Goal: Task Accomplishment & Management: Manage account settings

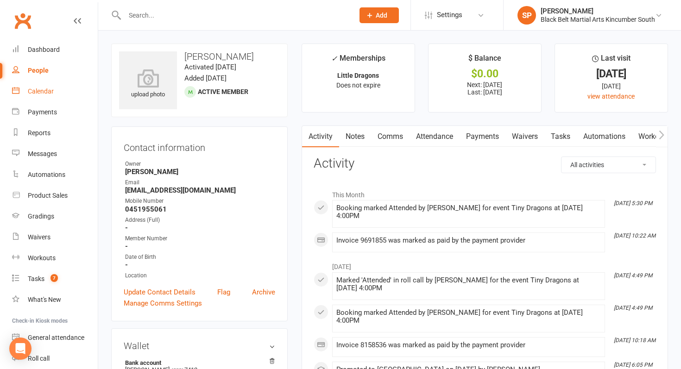
click at [39, 88] on div "Calendar" at bounding box center [41, 91] width 26 height 7
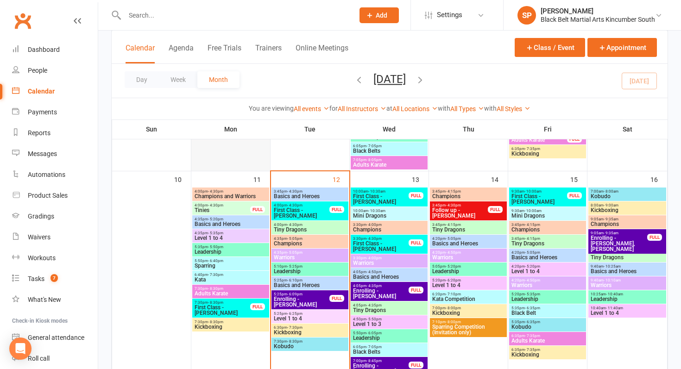
scroll to position [458, 0]
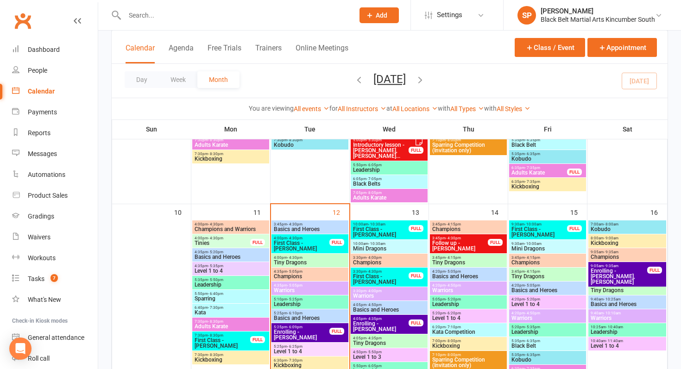
click at [312, 244] on span "First Class - [PERSON_NAME]" at bounding box center [301, 245] width 57 height 11
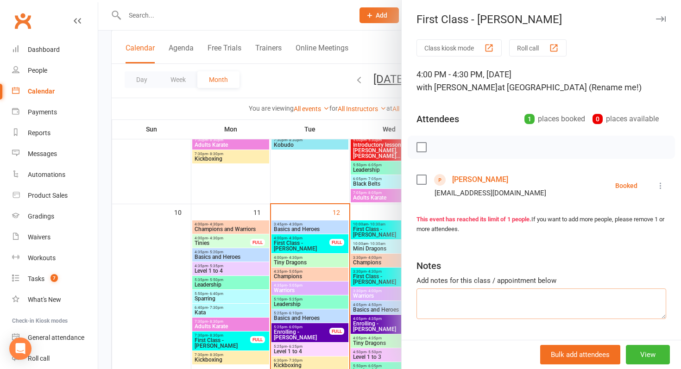
click at [462, 315] on textarea at bounding box center [542, 304] width 250 height 31
type textarea "Didn't go on the mat and not conferenced trying again next week"
click at [318, 301] on div at bounding box center [389, 184] width 583 height 369
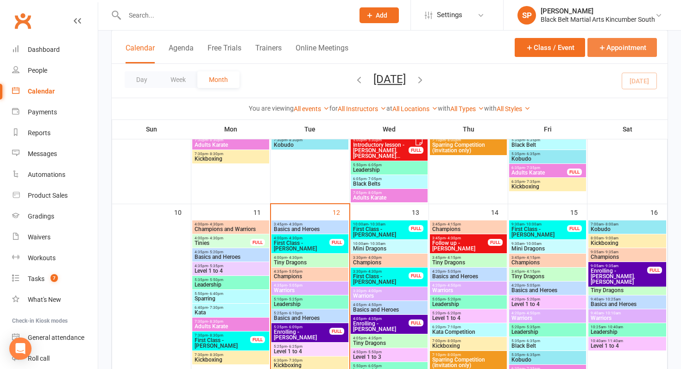
click at [622, 46] on button "Appointment" at bounding box center [621, 47] width 69 height 19
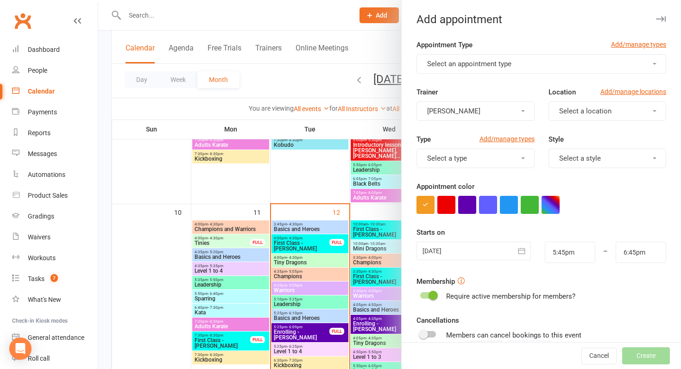
click at [503, 76] on form "Appointment Type Add/manage types Select an appointment type Trainer [PERSON_NA…" at bounding box center [542, 240] width 250 height 403
click at [511, 64] on span "Select an appointment type" at bounding box center [469, 64] width 84 height 8
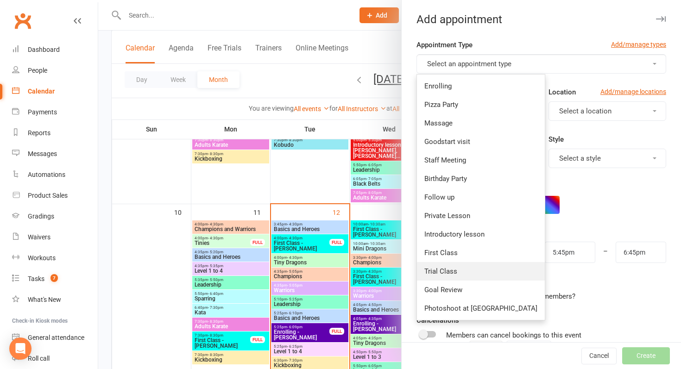
click at [429, 264] on link "Trial Class" at bounding box center [481, 271] width 128 height 19
type input "6:30pm"
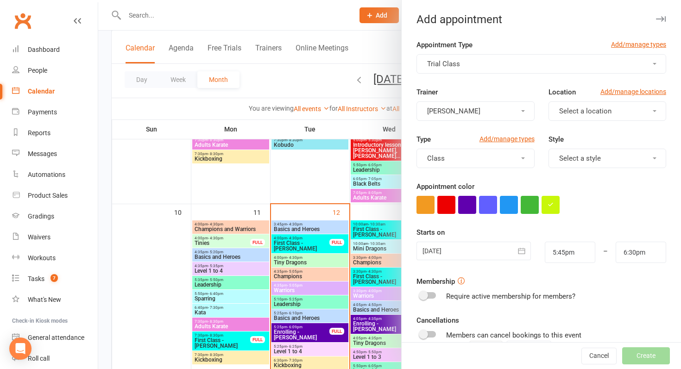
click at [450, 248] on div at bounding box center [474, 251] width 114 height 19
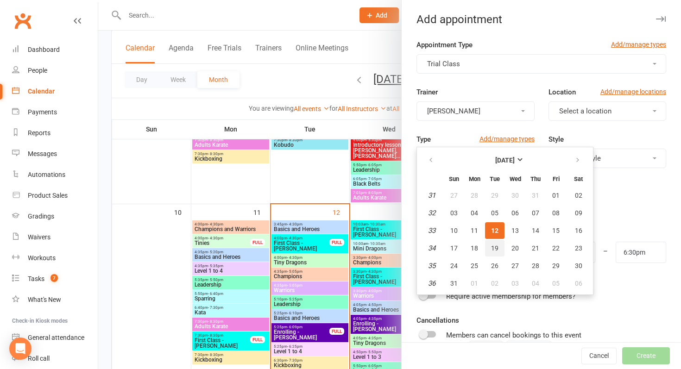
click at [494, 247] on span "19" at bounding box center [494, 248] width 7 height 7
type input "[DATE]"
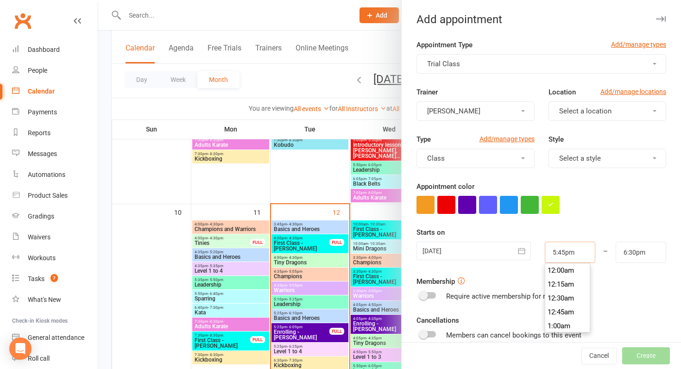
drag, startPoint x: 577, startPoint y: 252, endPoint x: 455, endPoint y: 235, distance: 122.6
click at [455, 235] on div "Starts on [DATE] [DATE] Sun Mon Tue Wed Thu Fri Sat 31 27 28 29 30 31 01 02 32 …" at bounding box center [542, 245] width 250 height 36
type input "3"
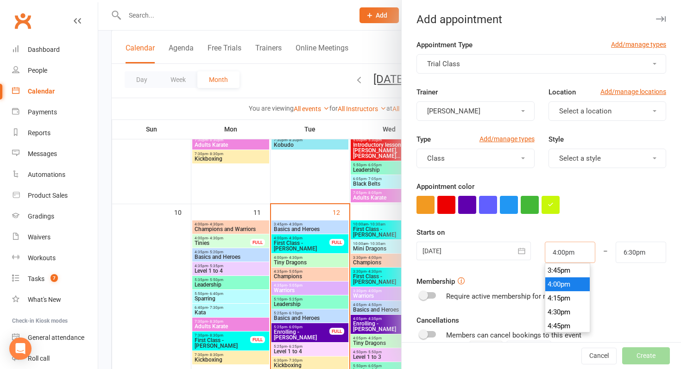
type input "4:00pm"
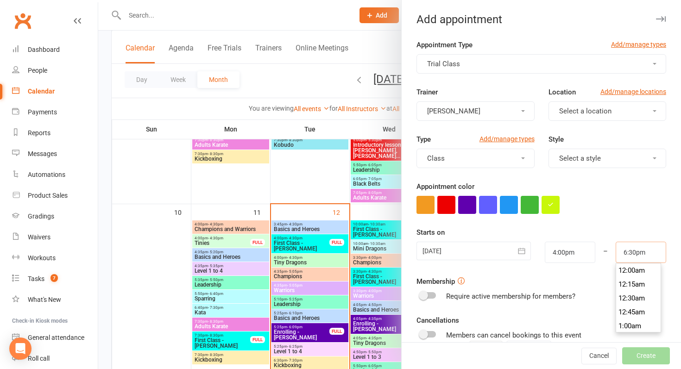
drag, startPoint x: 657, startPoint y: 253, endPoint x: 576, endPoint y: 253, distance: 81.1
click at [576, 253] on div "[DATE] [DATE] Sun Mon Tue Wed Thu Fri Sat 31 27 28 29 30 31 01 02 32 03 04 05 0…" at bounding box center [542, 252] width 264 height 21
type input "4:30pm"
click at [584, 221] on form "Appointment Type Add/manage types Trial Class Trainer [PERSON_NAME] Location Ad…" at bounding box center [542, 240] width 250 height 403
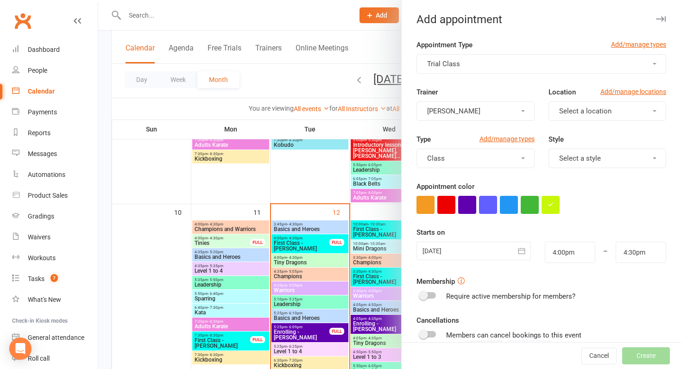
scroll to position [113, 0]
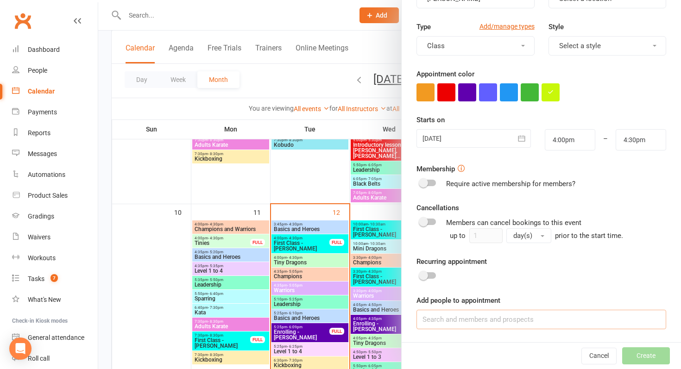
click at [512, 321] on input at bounding box center [542, 319] width 250 height 19
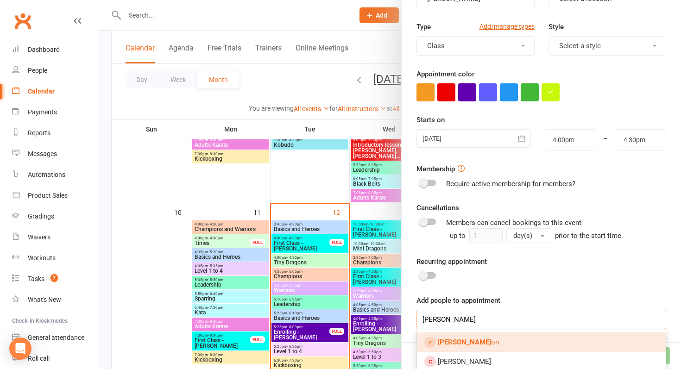
type input "[PERSON_NAME]"
click at [505, 343] on link "[PERSON_NAME] on" at bounding box center [541, 342] width 249 height 19
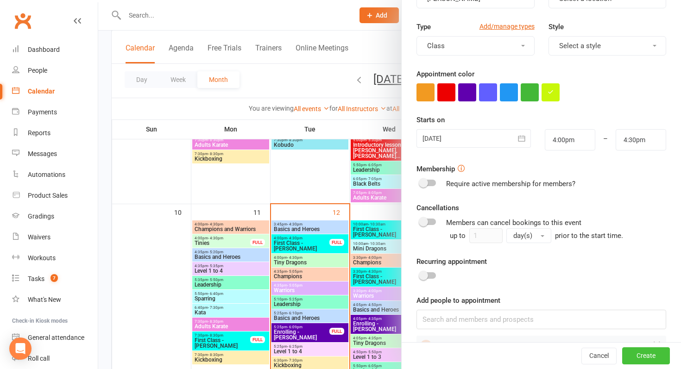
click at [633, 348] on button "Create" at bounding box center [646, 356] width 48 height 17
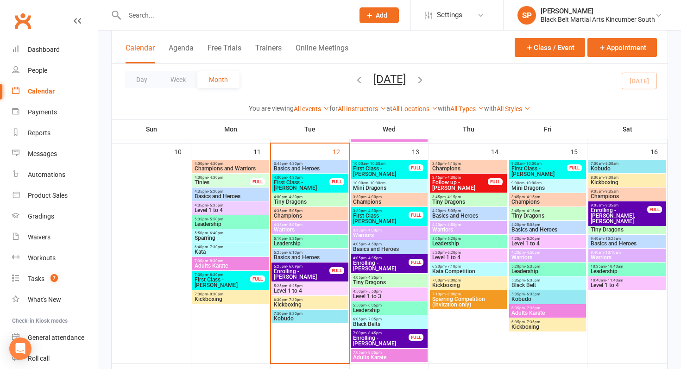
scroll to position [522, 0]
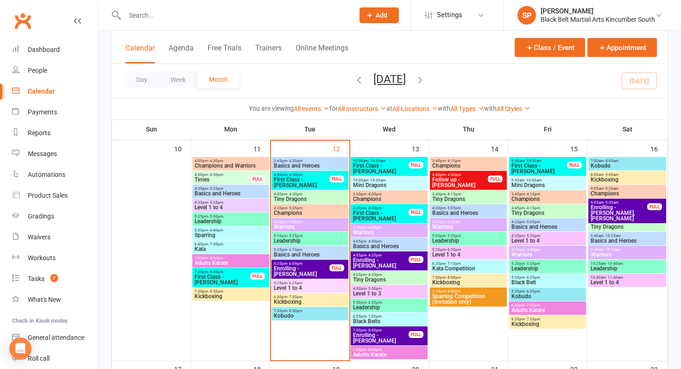
click at [309, 181] on span "First Class - [PERSON_NAME]" at bounding box center [301, 182] width 57 height 11
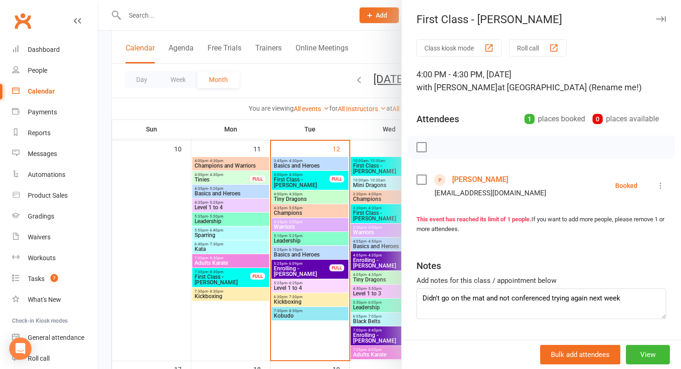
click at [309, 181] on div at bounding box center [389, 184] width 583 height 369
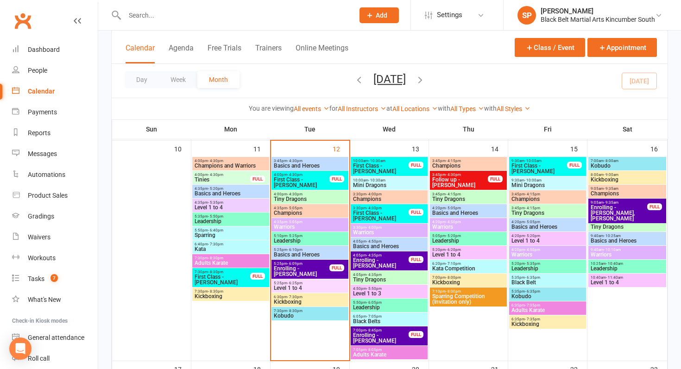
click at [366, 341] on span "Enrolling - [PERSON_NAME]" at bounding box center [381, 338] width 57 height 11
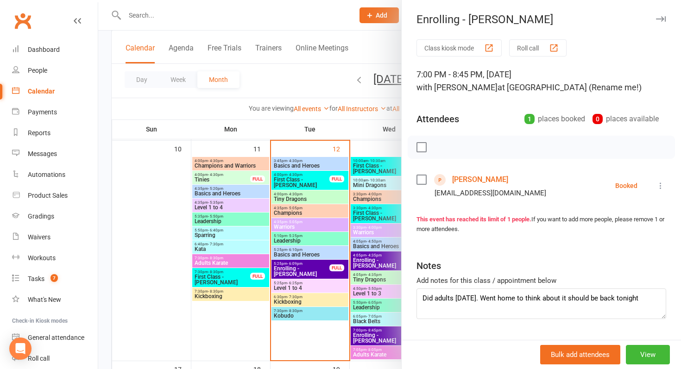
click at [367, 341] on div at bounding box center [389, 184] width 583 height 369
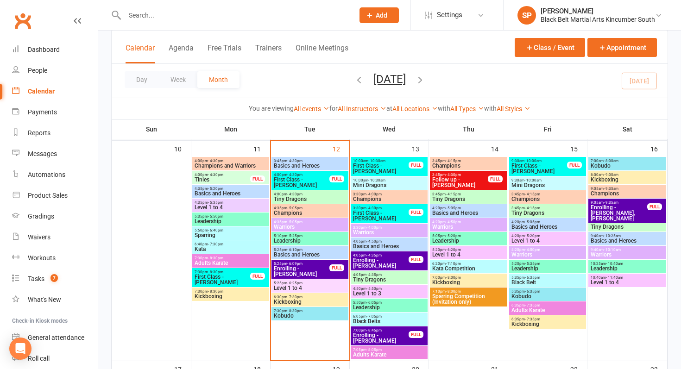
click at [311, 179] on span "First Class - [PERSON_NAME]" at bounding box center [301, 182] width 57 height 11
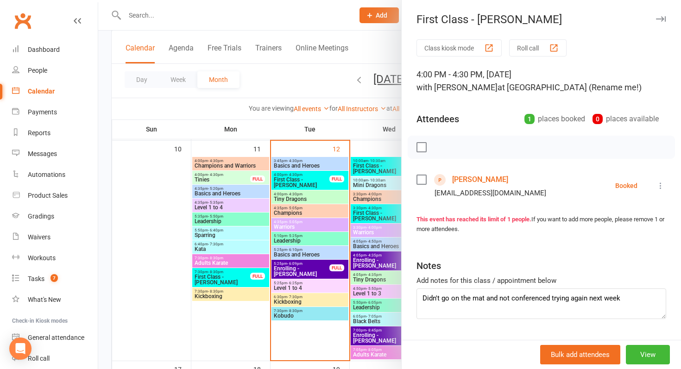
click at [311, 179] on div at bounding box center [389, 184] width 583 height 369
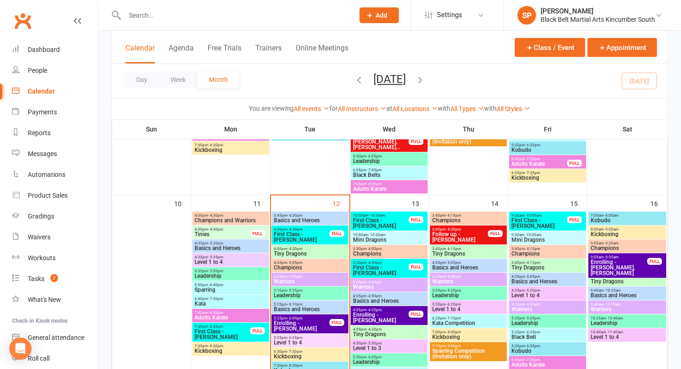
scroll to position [467, 0]
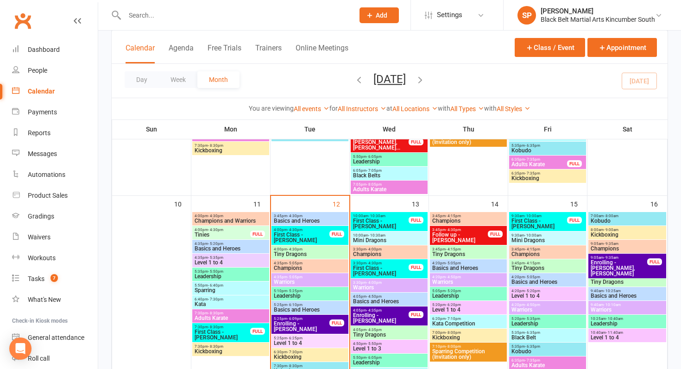
click at [290, 254] on span "Tiny Dragons" at bounding box center [309, 255] width 73 height 6
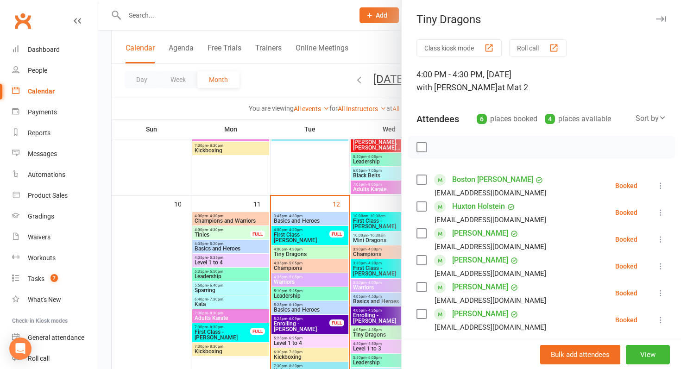
click at [486, 177] on link "Boston [PERSON_NAME]" at bounding box center [492, 179] width 81 height 15
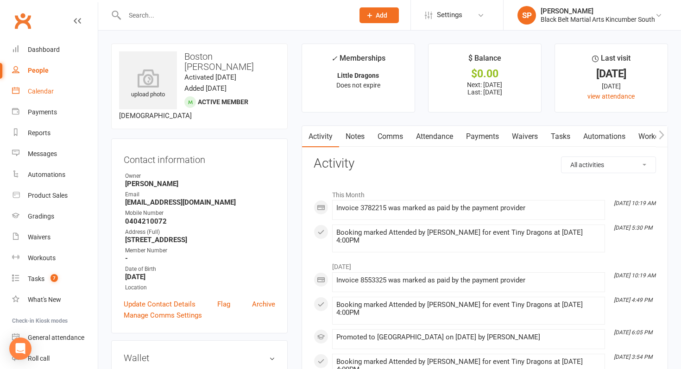
click at [88, 92] on link "Calendar" at bounding box center [55, 91] width 86 height 21
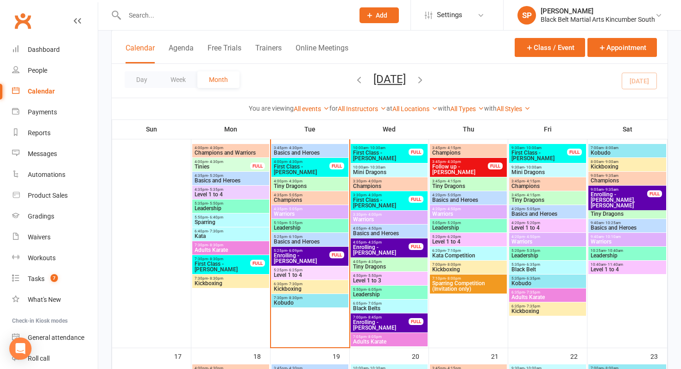
scroll to position [514, 0]
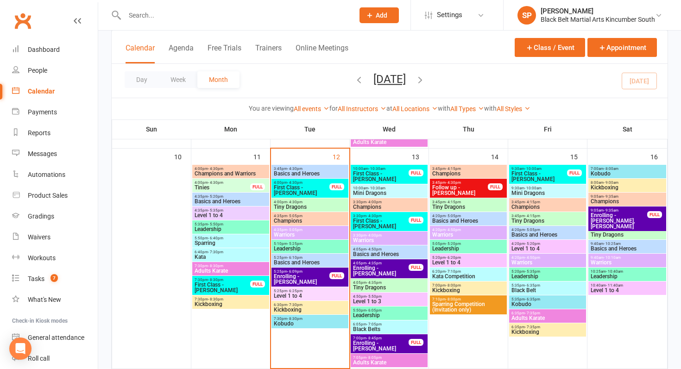
click at [291, 208] on span "Tiny Dragons" at bounding box center [309, 207] width 73 height 6
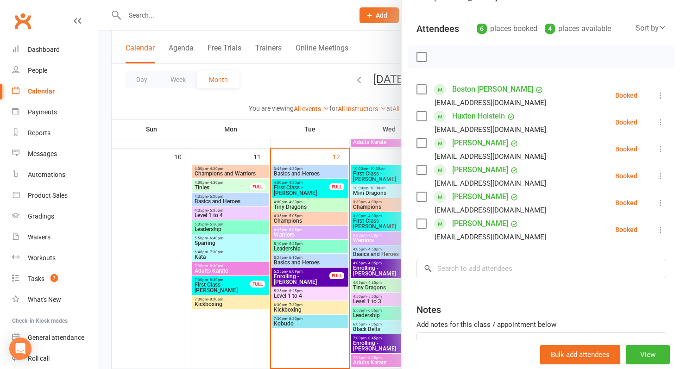
scroll to position [91, 0]
click at [423, 142] on label at bounding box center [421, 142] width 9 height 9
click at [425, 170] on label at bounding box center [421, 169] width 9 height 9
click at [422, 139] on label at bounding box center [421, 142] width 9 height 9
click at [422, 190] on div "[PERSON_NAME] [EMAIL_ADDRESS][DOMAIN_NAME]" at bounding box center [483, 202] width 133 height 27
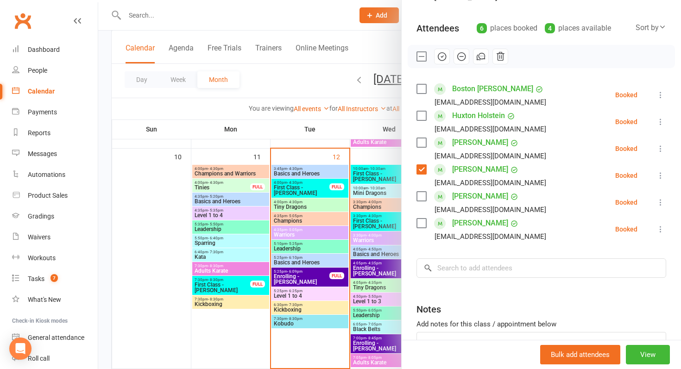
click at [423, 195] on label at bounding box center [421, 196] width 9 height 9
click at [425, 223] on label at bounding box center [421, 223] width 9 height 9
click at [444, 57] on icon "button" at bounding box center [442, 56] width 10 height 10
click at [486, 271] on input "search" at bounding box center [542, 268] width 250 height 19
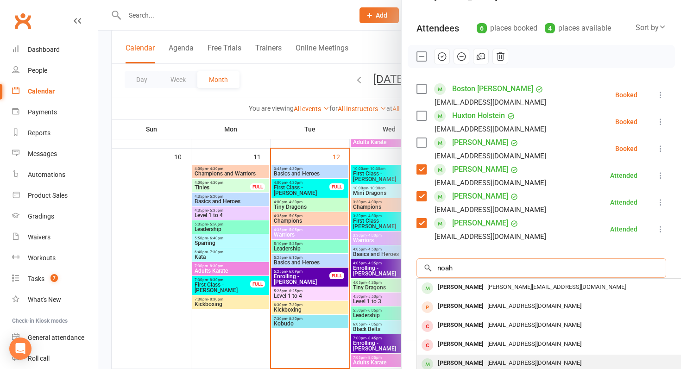
type input "noah"
click at [472, 363] on div "[PERSON_NAME]" at bounding box center [460, 363] width 53 height 13
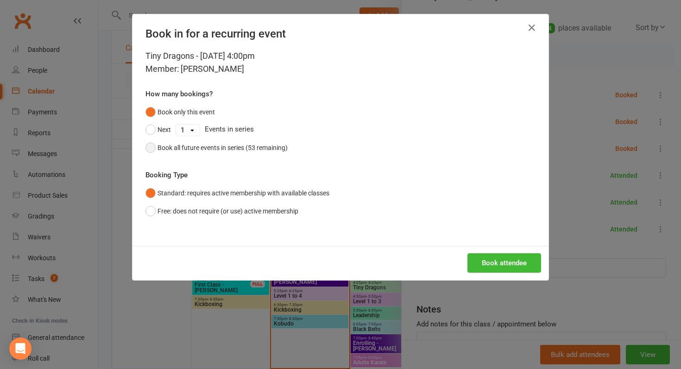
click at [253, 144] on div "Book all future events in series (53 remaining)" at bounding box center [223, 148] width 130 height 10
click at [516, 258] on button "Book attendee" at bounding box center [504, 262] width 74 height 19
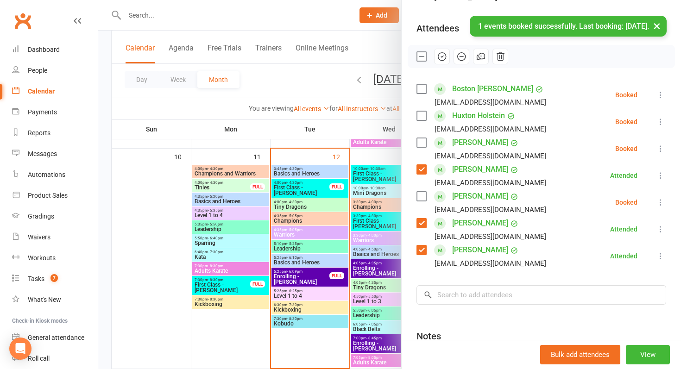
click at [421, 196] on label at bounding box center [421, 196] width 9 height 9
click at [662, 207] on icon at bounding box center [660, 202] width 9 height 9
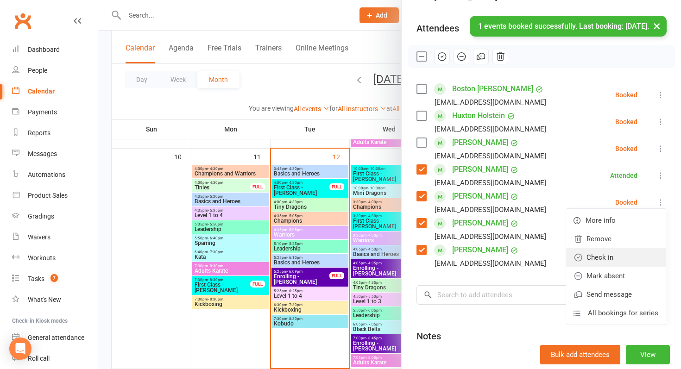
click at [621, 263] on link "Check in" at bounding box center [616, 257] width 100 height 19
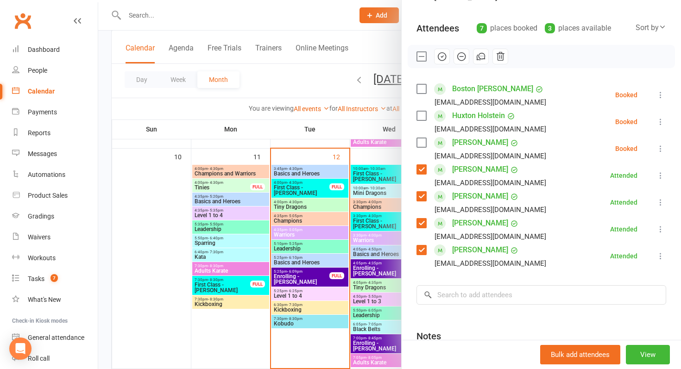
click at [463, 200] on link "[PERSON_NAME]" at bounding box center [480, 196] width 56 height 15
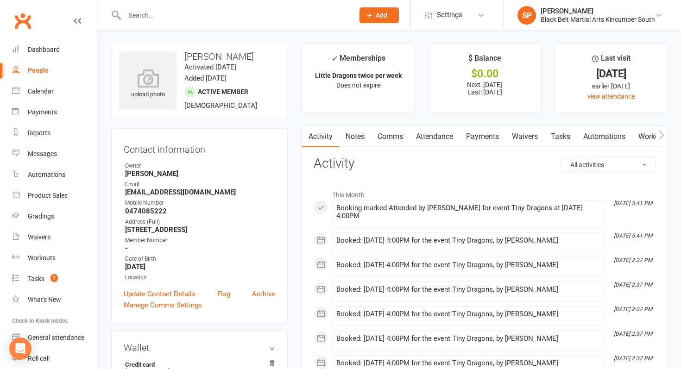
click at [476, 139] on link "Payments" at bounding box center [483, 136] width 46 height 21
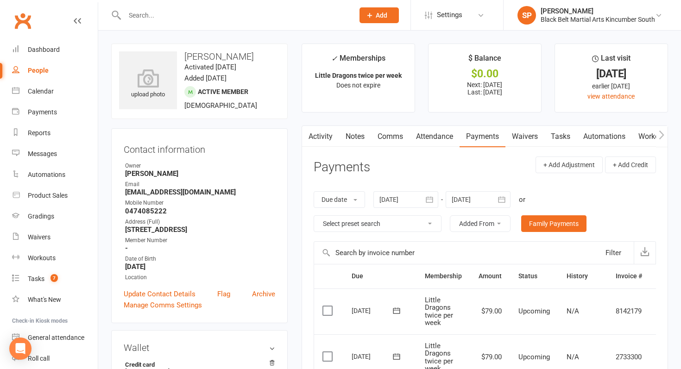
click at [40, 38] on div "Clubworx" at bounding box center [49, 26] width 98 height 34
click at [42, 43] on link "Dashboard" at bounding box center [55, 49] width 86 height 21
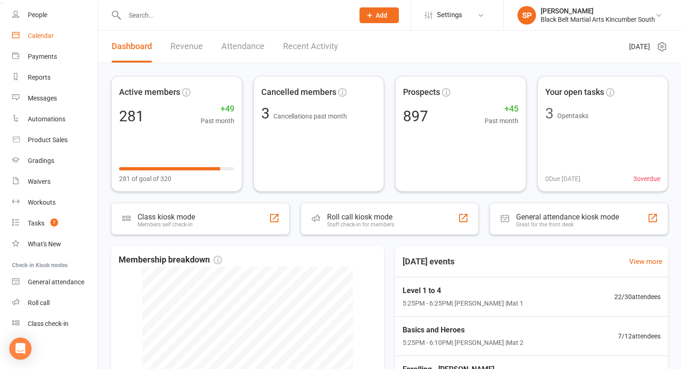
click at [47, 32] on div "Calendar" at bounding box center [41, 35] width 26 height 7
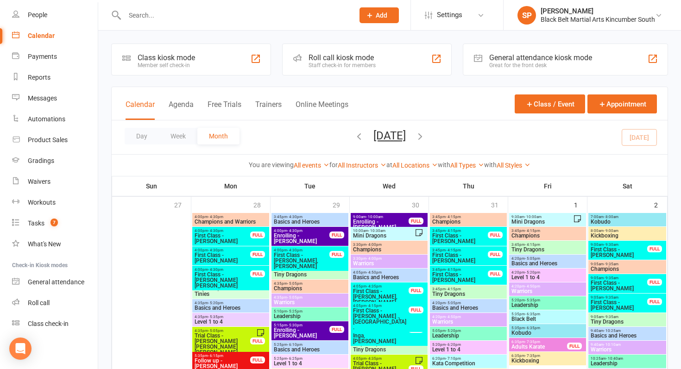
click at [354, 134] on icon "button" at bounding box center [359, 136] width 10 height 10
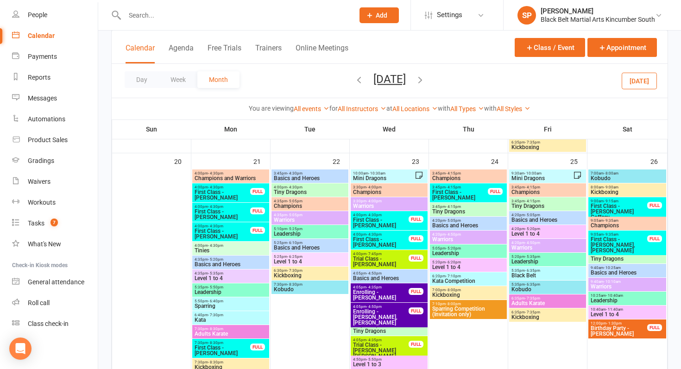
scroll to position [517, 0]
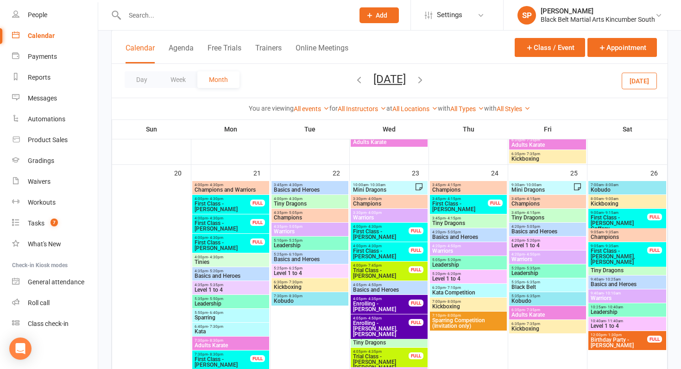
click at [217, 202] on span "First Class - [PERSON_NAME]" at bounding box center [222, 206] width 57 height 11
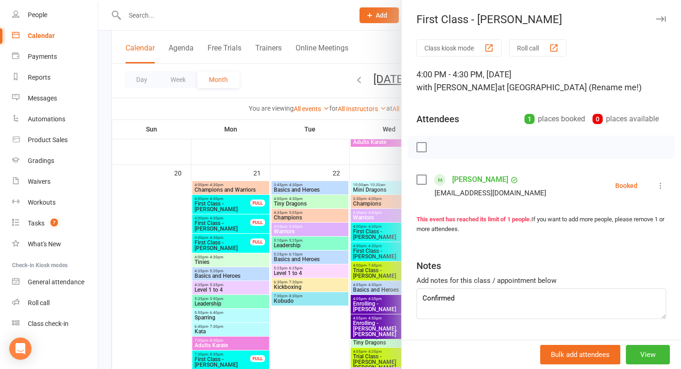
click at [235, 214] on div at bounding box center [389, 184] width 583 height 369
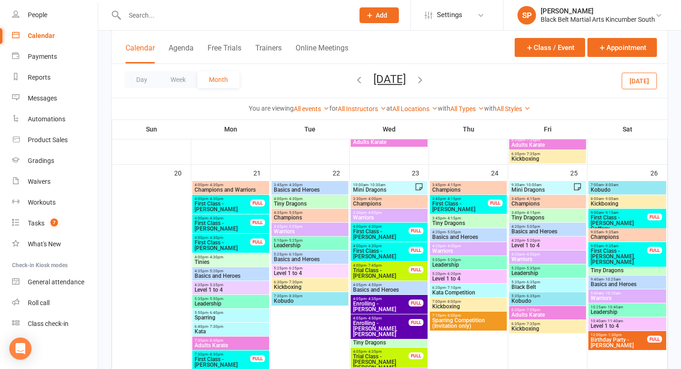
click at [234, 226] on span "First Class - [PERSON_NAME]" at bounding box center [222, 226] width 57 height 11
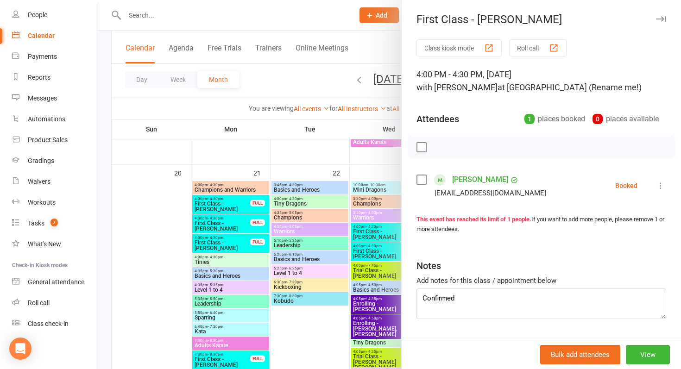
click at [234, 226] on div at bounding box center [389, 184] width 583 height 369
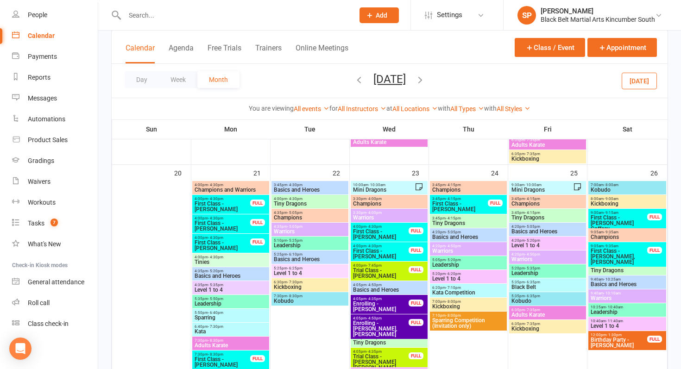
click at [232, 245] on span "First Class - [PERSON_NAME]" at bounding box center [222, 245] width 57 height 11
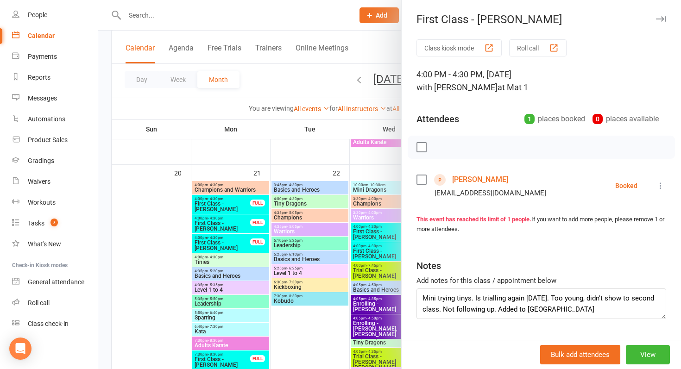
click at [232, 245] on div at bounding box center [389, 184] width 583 height 369
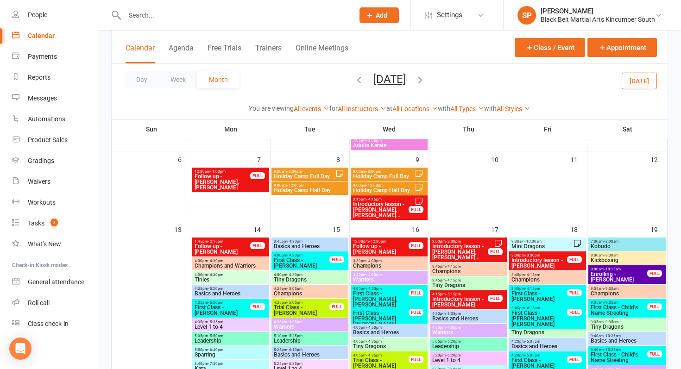
scroll to position [244, 0]
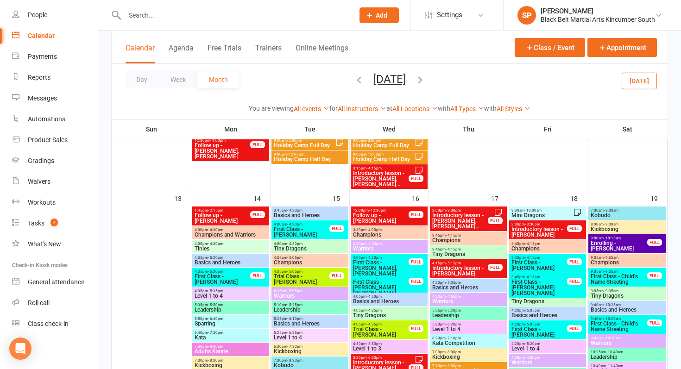
click at [233, 276] on span "First Class - [PERSON_NAME]" at bounding box center [222, 279] width 57 height 11
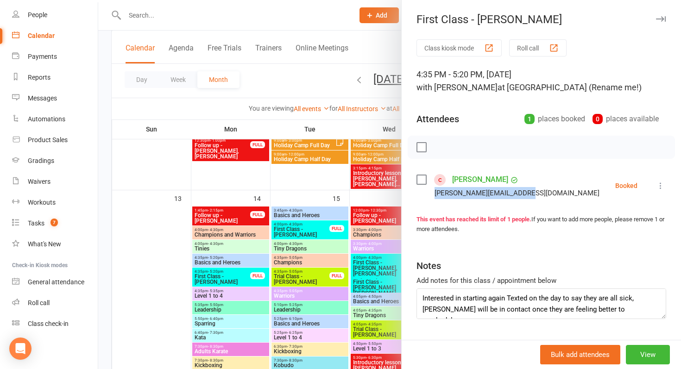
drag, startPoint x: 435, startPoint y: 194, endPoint x: 524, endPoint y: 193, distance: 89.0
click at [524, 193] on div "[PERSON_NAME][EMAIL_ADDRESS][DOMAIN_NAME]" at bounding box center [517, 193] width 165 height 12
click at [538, 194] on li "[PERSON_NAME] [EMAIL_ADDRESS][DOMAIN_NAME] Booked More info Remove Check in Mar…" at bounding box center [542, 185] width 250 height 27
drag, startPoint x: 538, startPoint y: 194, endPoint x: 445, endPoint y: 194, distance: 93.1
click at [445, 194] on li "[PERSON_NAME] [EMAIL_ADDRESS][DOMAIN_NAME] Booked More info Remove Check in Mar…" at bounding box center [542, 185] width 250 height 27
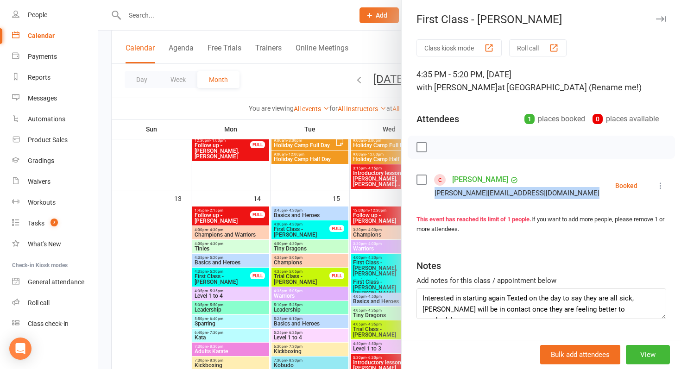
copy div "[PERSON_NAME][EMAIL_ADDRESS][DOMAIN_NAME]"
click at [462, 174] on link "[PERSON_NAME]" at bounding box center [480, 179] width 56 height 15
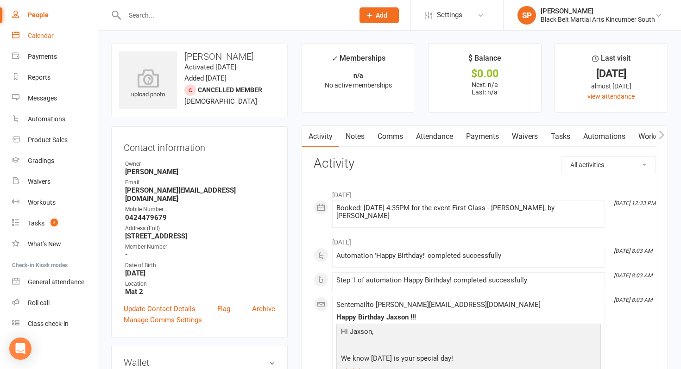
click at [61, 43] on link "Calendar" at bounding box center [55, 35] width 86 height 21
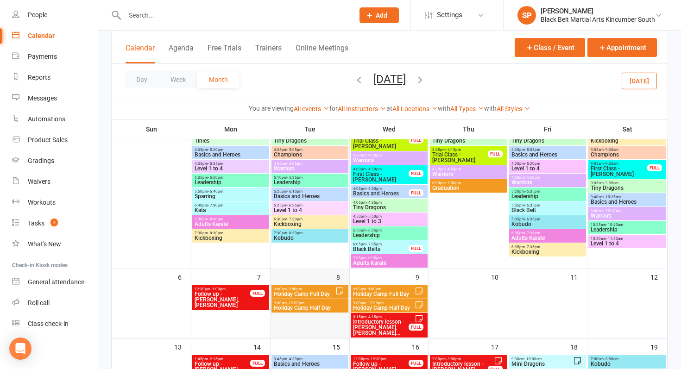
scroll to position [79, 0]
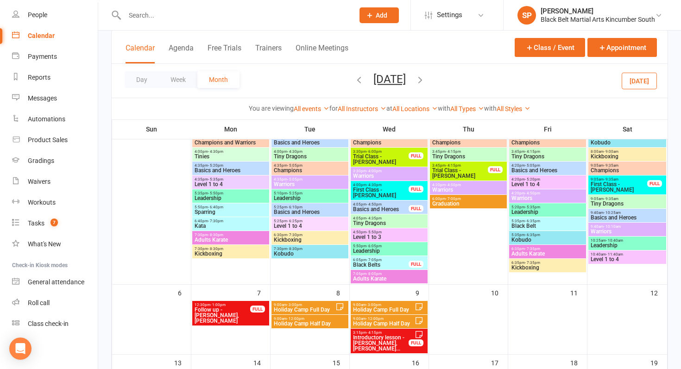
click at [383, 335] on span "Introductory lesson - [PERSON_NAME], [PERSON_NAME]..." at bounding box center [381, 343] width 57 height 17
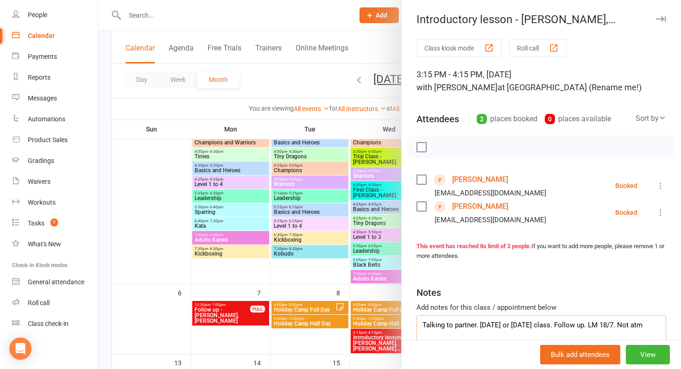
click at [471, 335] on textarea "Talking to partner. [DATE] or [DATE] class. Follow up. LM 18/7. Not atm" at bounding box center [542, 331] width 250 height 31
type textarea "Talking to partner. [DATE] or [DATE] class. Follow up. LM 18/7. Not atm. Added …"
click at [248, 316] on div at bounding box center [389, 184] width 583 height 369
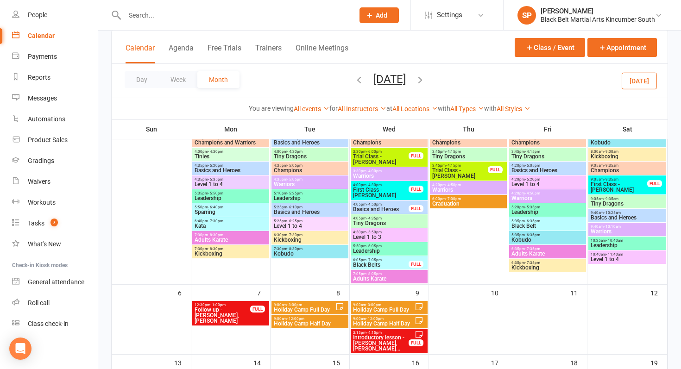
click at [612, 184] on span "First Class - [PERSON_NAME]" at bounding box center [618, 187] width 57 height 11
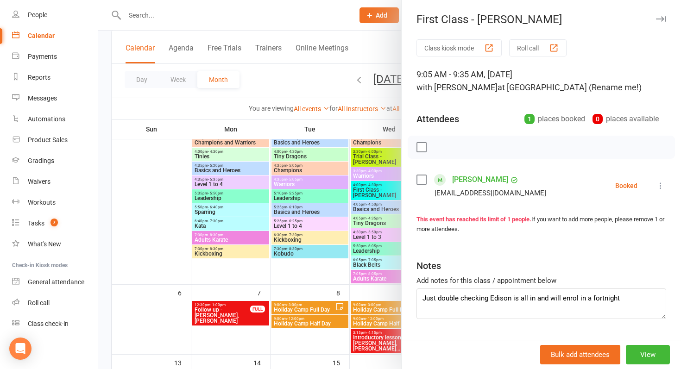
click at [434, 196] on div "[EMAIL_ADDRESS][DOMAIN_NAME]" at bounding box center [483, 193] width 133 height 12
click at [360, 221] on div at bounding box center [389, 184] width 583 height 369
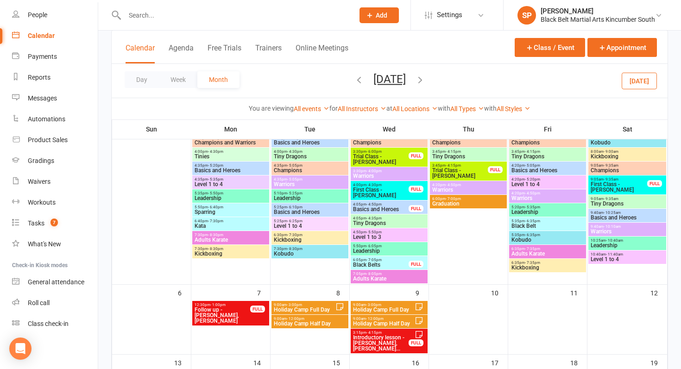
click at [367, 189] on span "First Class - [PERSON_NAME]" at bounding box center [381, 192] width 57 height 11
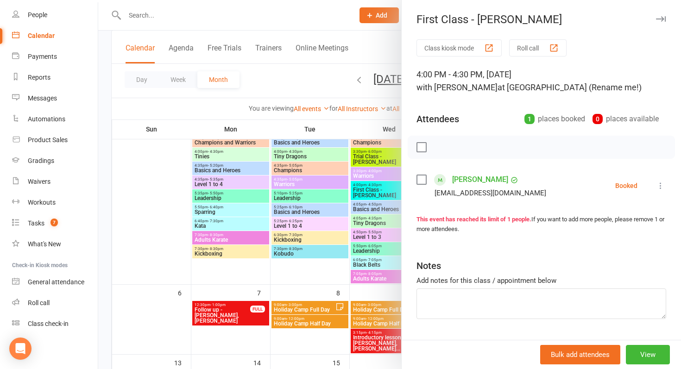
click at [367, 189] on div at bounding box center [389, 184] width 583 height 369
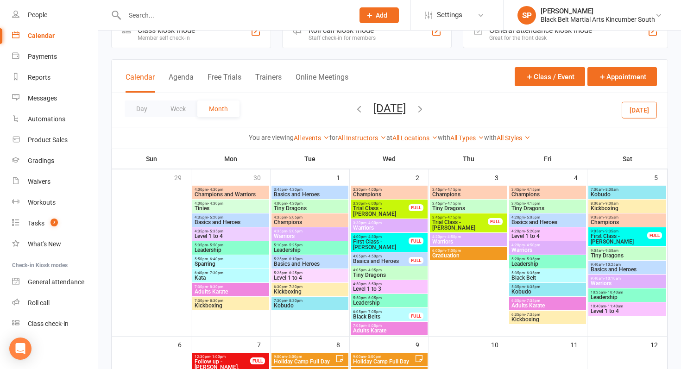
scroll to position [27, 0]
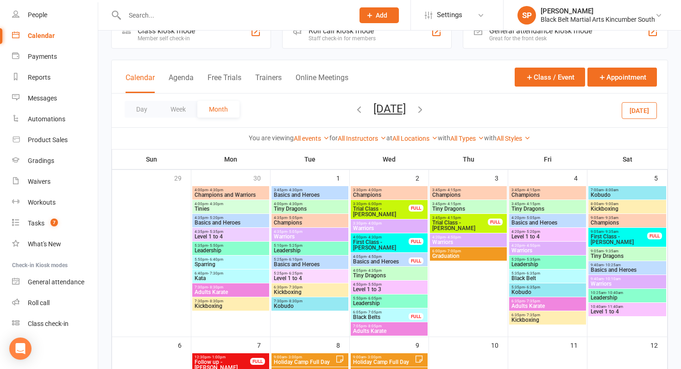
click at [372, 208] on span "Trial Class - [PERSON_NAME]" at bounding box center [381, 211] width 57 height 11
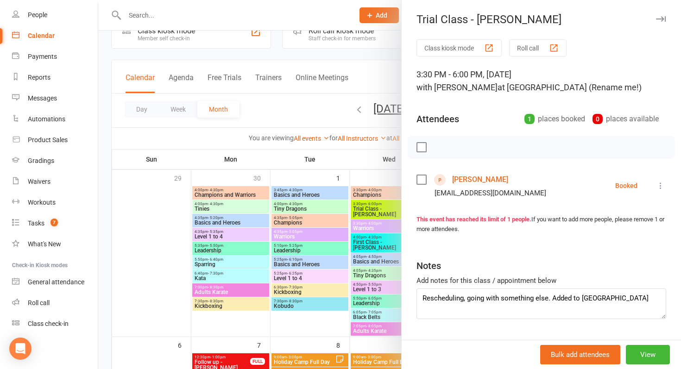
click at [372, 208] on div at bounding box center [389, 184] width 583 height 369
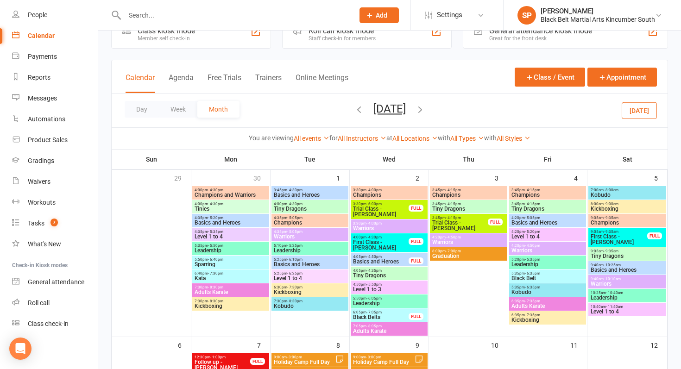
click at [372, 208] on div at bounding box center [389, 184] width 583 height 369
click at [372, 208] on span "Trial Class - [PERSON_NAME]" at bounding box center [381, 211] width 57 height 11
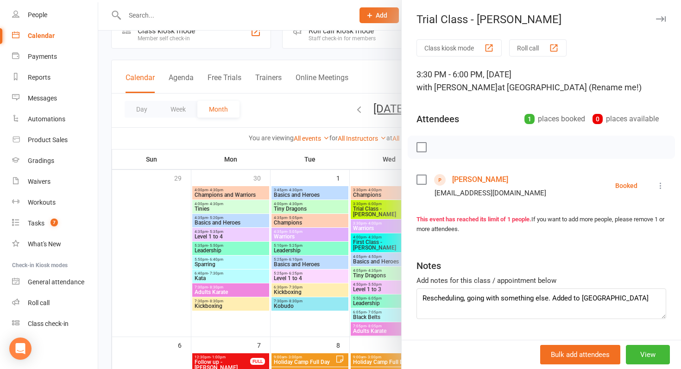
click at [372, 208] on div at bounding box center [389, 184] width 583 height 369
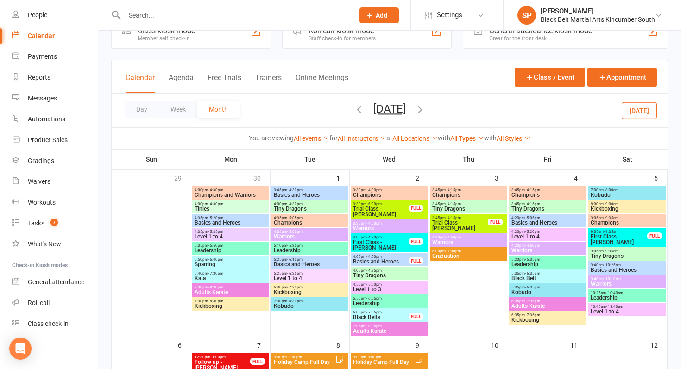
click at [467, 221] on span "Trial Class - [PERSON_NAME]" at bounding box center [460, 225] width 57 height 11
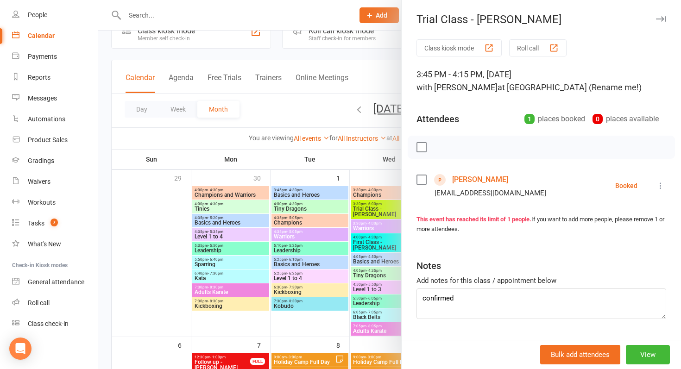
click at [329, 265] on div at bounding box center [389, 184] width 583 height 369
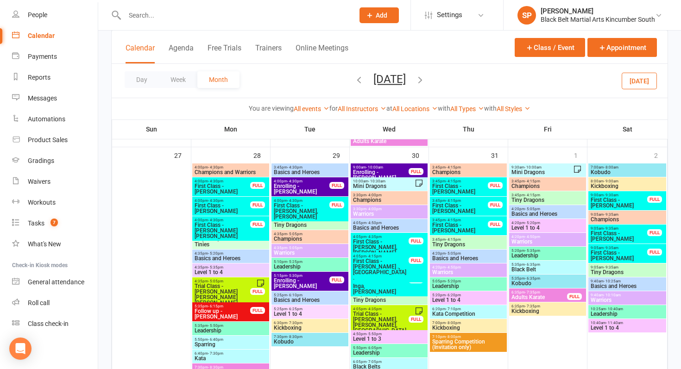
scroll to position [785, 0]
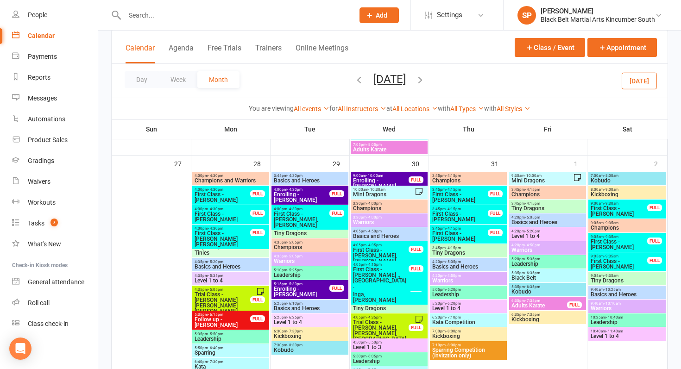
click at [376, 188] on span "- 10:30am" at bounding box center [376, 190] width 17 height 4
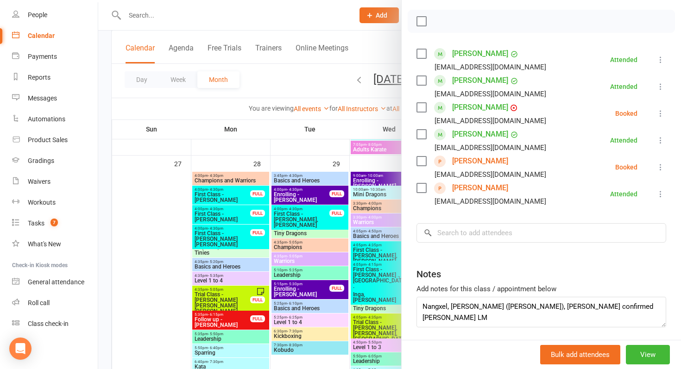
scroll to position [127, 0]
click at [483, 182] on link "[PERSON_NAME]" at bounding box center [480, 187] width 56 height 15
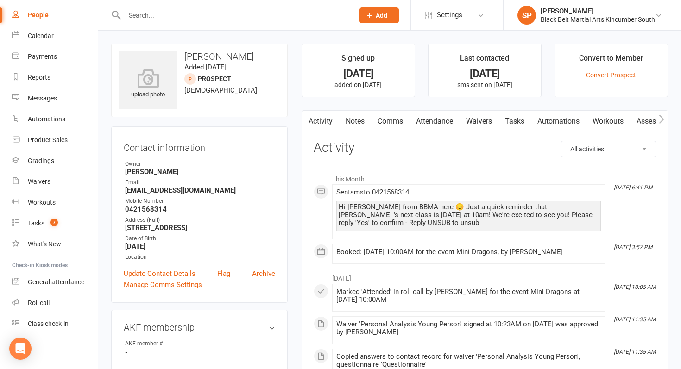
click at [483, 182] on li "This Month" at bounding box center [485, 177] width 342 height 15
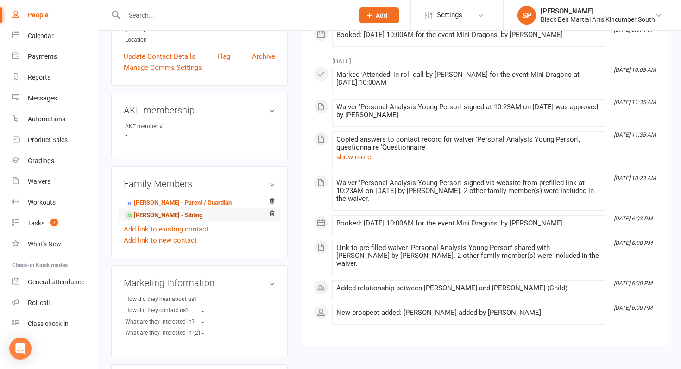
scroll to position [228, 0]
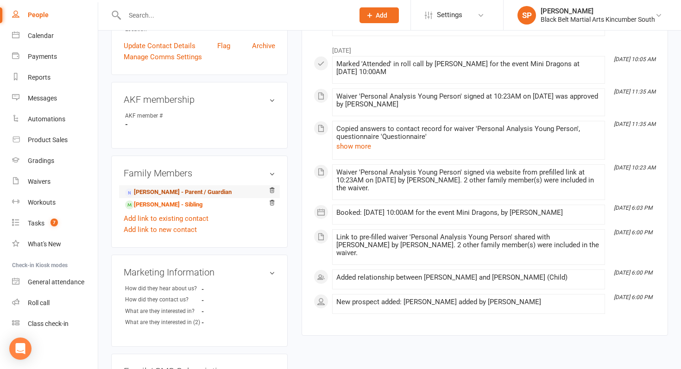
click at [170, 191] on link "[PERSON_NAME] - Parent / Guardian" at bounding box center [178, 193] width 107 height 10
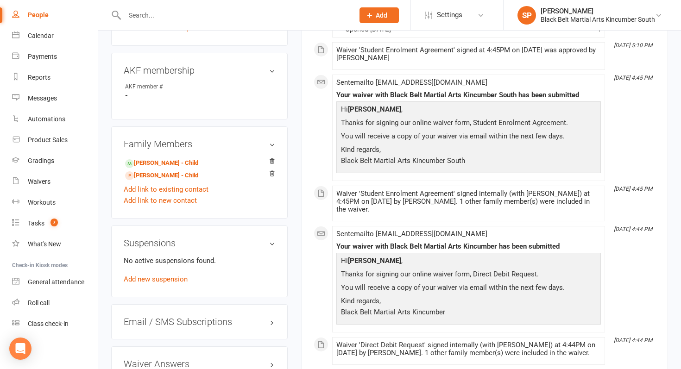
scroll to position [436, 0]
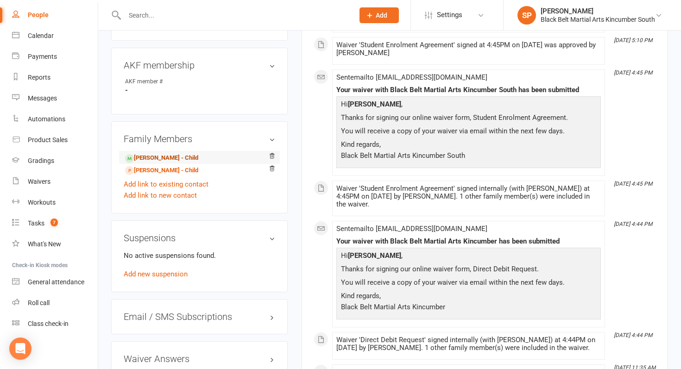
click at [171, 156] on link "[PERSON_NAME] - Child" at bounding box center [161, 158] width 73 height 10
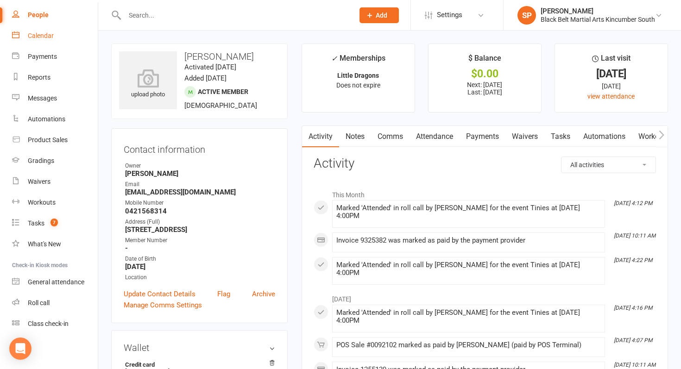
click at [38, 29] on link "Calendar" at bounding box center [55, 35] width 86 height 21
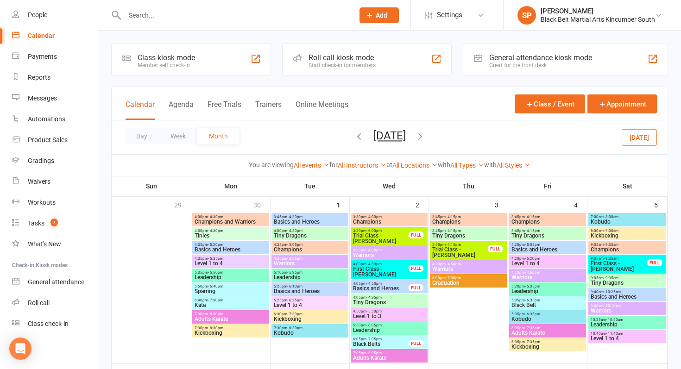
click at [636, 139] on button "[DATE]" at bounding box center [639, 137] width 35 height 17
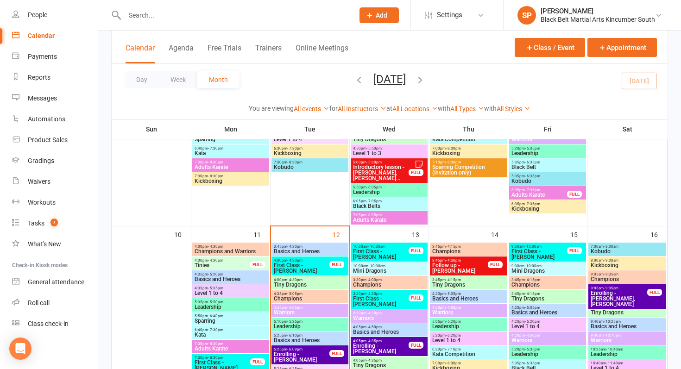
scroll to position [445, 0]
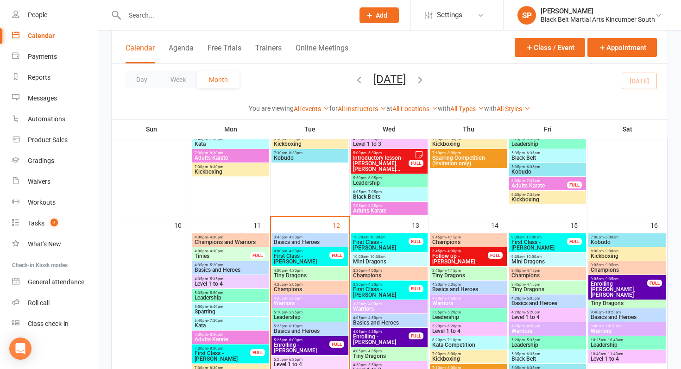
click at [206, 10] on input "text" at bounding box center [235, 15] width 226 height 13
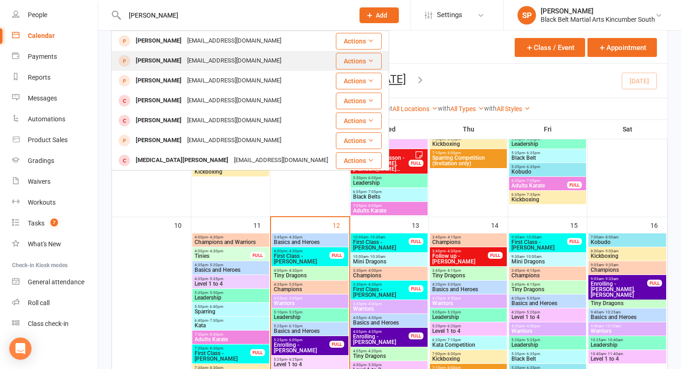
type input "[PERSON_NAME]"
click at [184, 60] on div "[EMAIL_ADDRESS][DOMAIN_NAME]" at bounding box center [234, 60] width 100 height 13
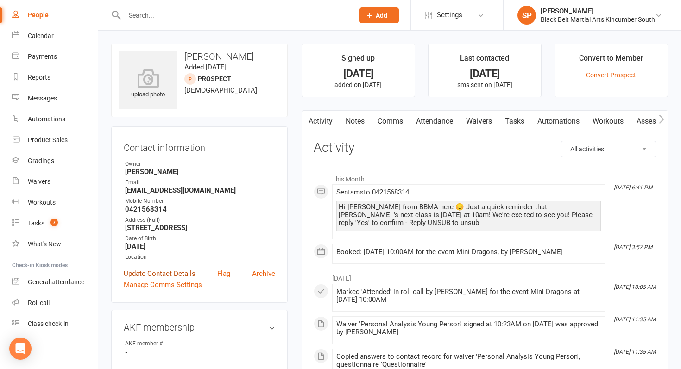
click at [179, 268] on link "Update Contact Details" at bounding box center [160, 273] width 72 height 11
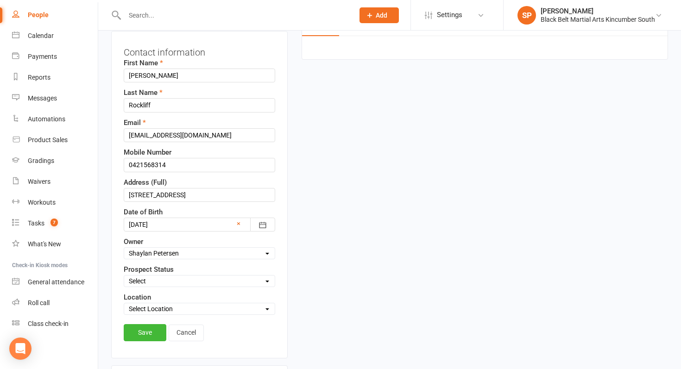
scroll to position [109, 0]
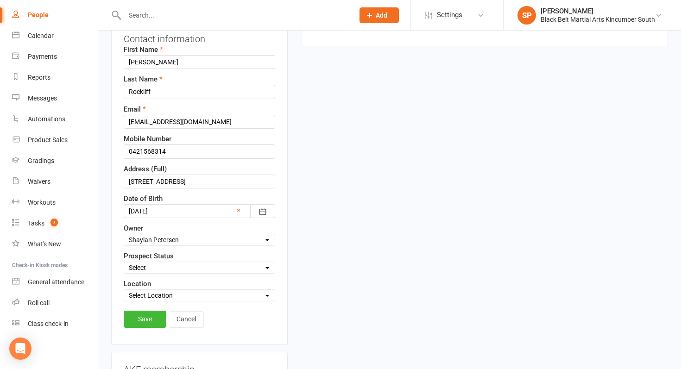
click at [202, 209] on div at bounding box center [199, 211] width 151 height 14
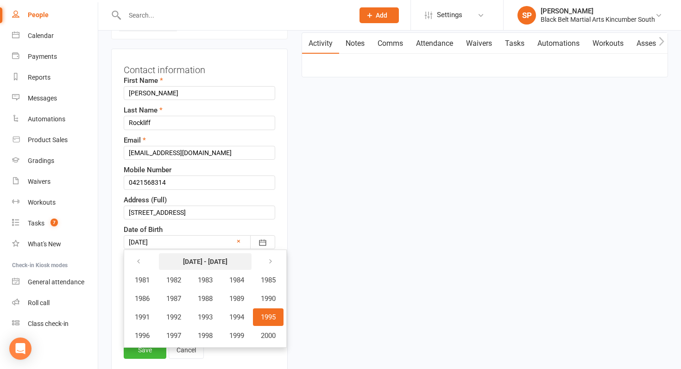
scroll to position [91, 0]
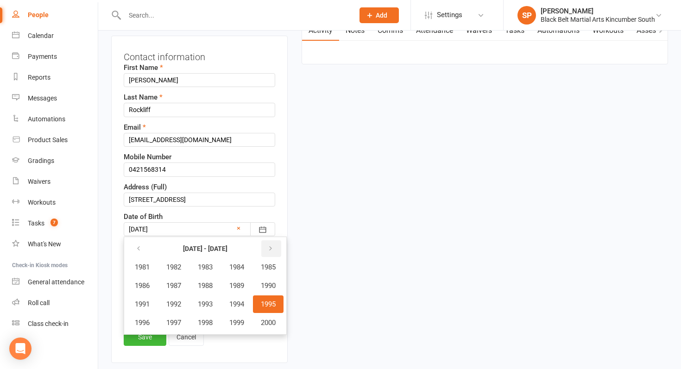
click at [277, 254] on button "button" at bounding box center [271, 248] width 20 height 17
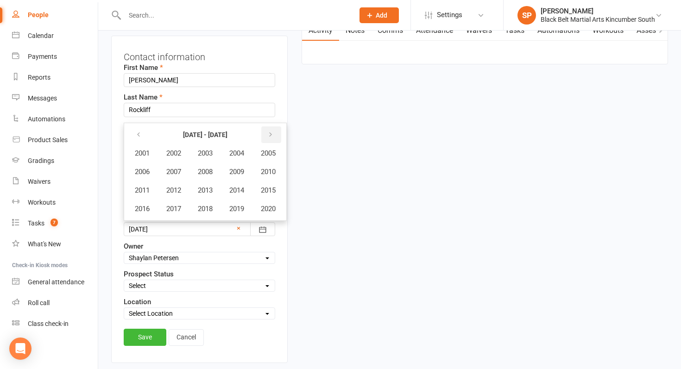
click at [278, 140] on button "button" at bounding box center [271, 134] width 20 height 17
click at [240, 152] on span "2024" at bounding box center [236, 153] width 15 height 8
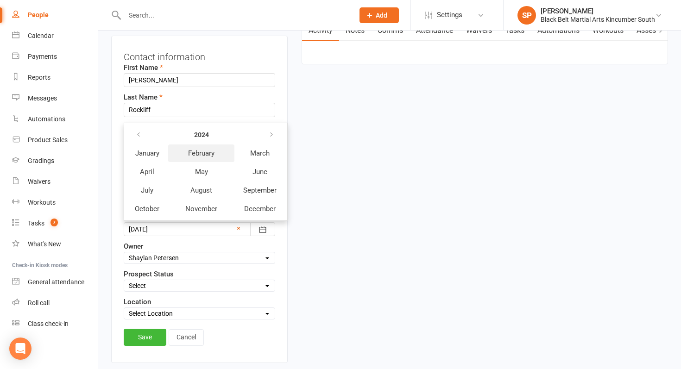
click at [190, 150] on span "February" at bounding box center [201, 153] width 26 height 8
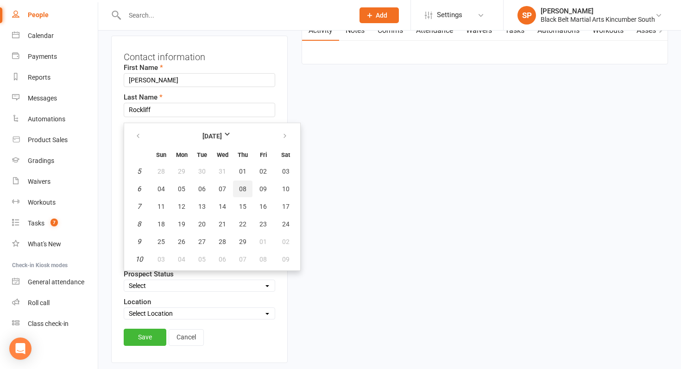
click at [244, 186] on span "08" at bounding box center [242, 188] width 7 height 7
type input "[DATE]"
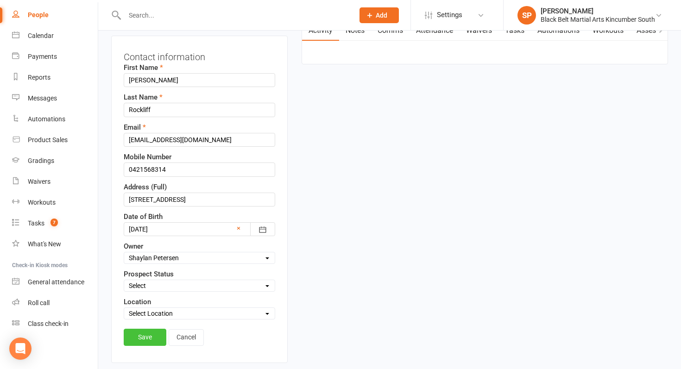
click at [142, 330] on link "Save" at bounding box center [145, 337] width 43 height 17
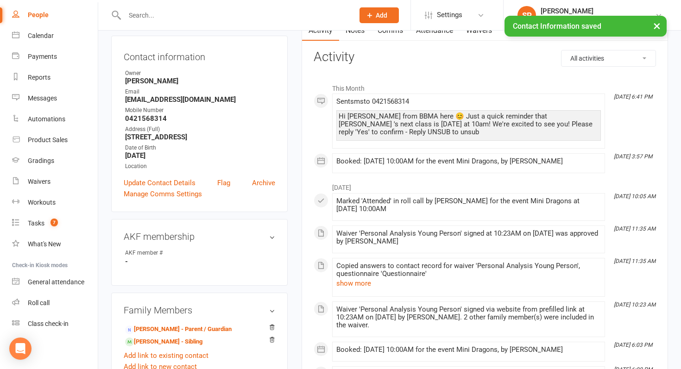
scroll to position [0, 0]
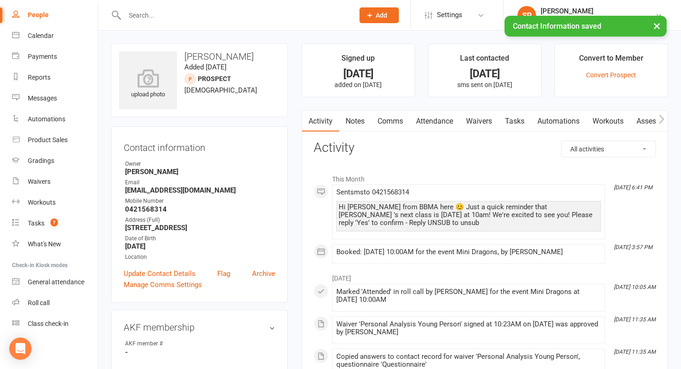
click at [54, 16] on div "× Contact Information saved" at bounding box center [334, 16] width 669 height 0
click at [43, 16] on div "× Contact Information saved" at bounding box center [334, 16] width 669 height 0
click at [46, 16] on div "× Contact Information saved" at bounding box center [334, 16] width 669 height 0
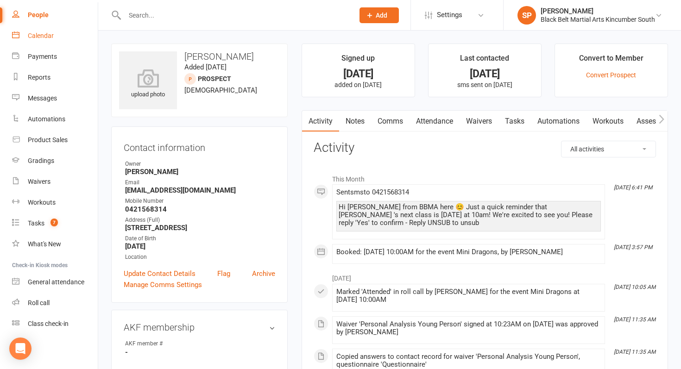
click at [46, 34] on div "Calendar" at bounding box center [41, 35] width 26 height 7
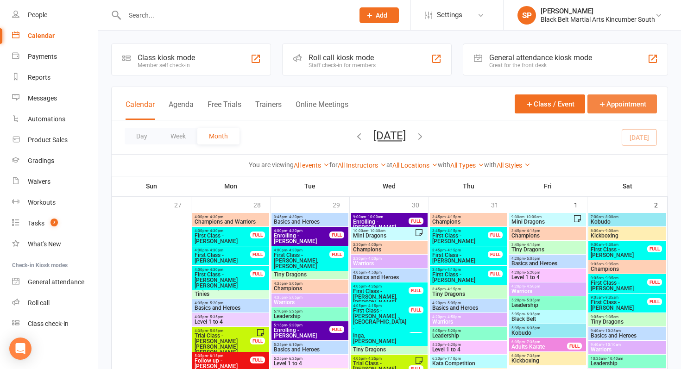
click at [613, 107] on button "Appointment" at bounding box center [621, 104] width 69 height 19
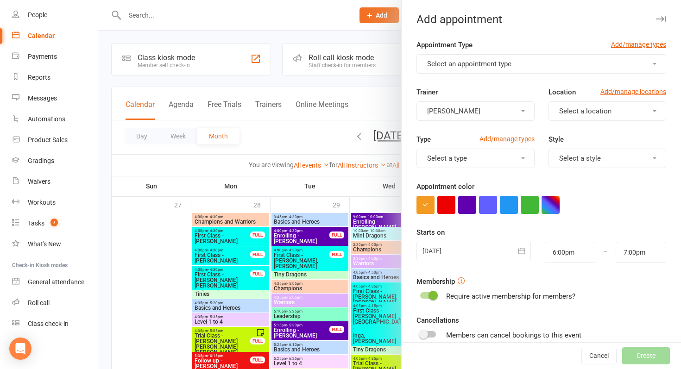
click at [460, 60] on span "Select an appointment type" at bounding box center [469, 64] width 84 height 8
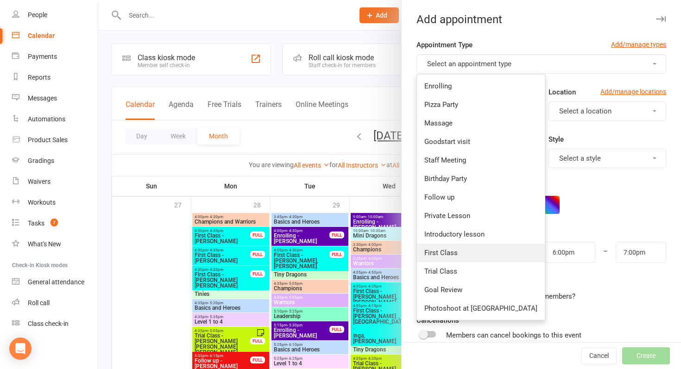
click at [461, 259] on link "First Class" at bounding box center [481, 253] width 128 height 19
type input "6:30pm"
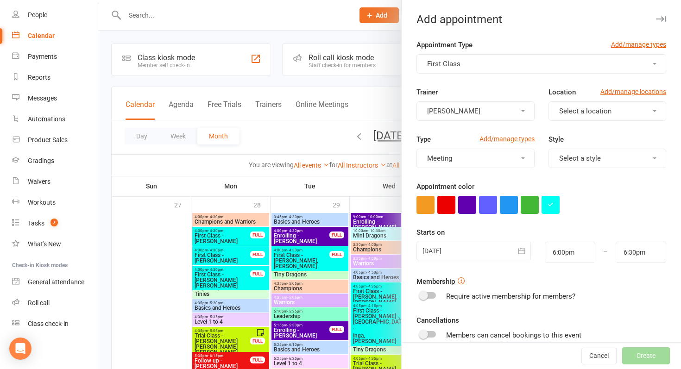
click at [462, 257] on div at bounding box center [474, 251] width 114 height 19
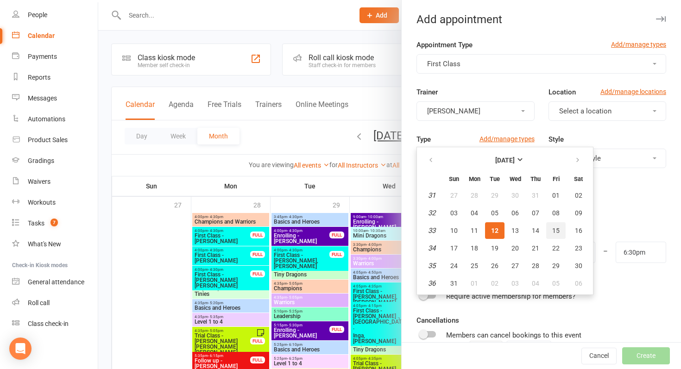
click at [555, 231] on span "15" at bounding box center [555, 230] width 7 height 7
type input "[DATE]"
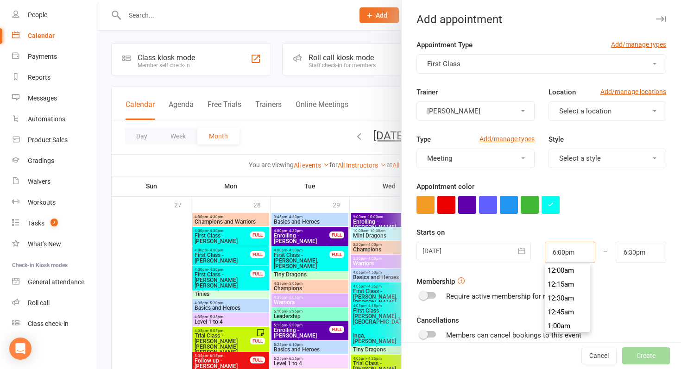
drag, startPoint x: 535, startPoint y: 250, endPoint x: 513, endPoint y: 249, distance: 21.3
click at [513, 249] on div "[DATE] [DATE] Sun Mon Tue Wed Thu Fri Sat 31 27 28 29 30 31 01 02 32 03 04 05 0…" at bounding box center [542, 252] width 264 height 21
type input "10:00am"
click at [551, 280] on li "10:00am" at bounding box center [567, 285] width 44 height 14
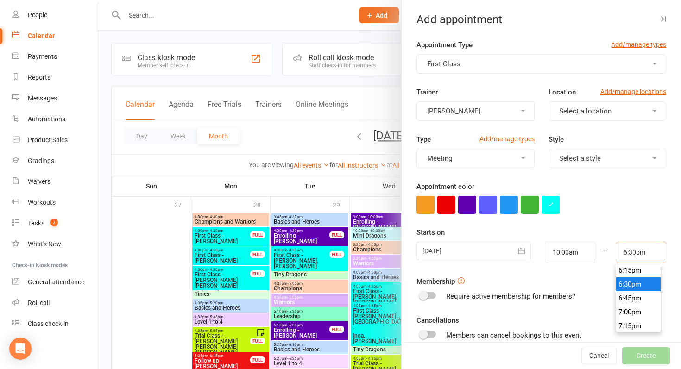
drag, startPoint x: 660, startPoint y: 256, endPoint x: 585, endPoint y: 248, distance: 75.5
click at [585, 248] on div "[DATE] [DATE] Sun Mon Tue Wed Thu Fri Sat 31 27 28 29 30 31 01 02 32 03 04 05 0…" at bounding box center [542, 252] width 264 height 21
type input "10:30am"
click at [596, 217] on form "Appointment Type Add/manage types First Class Trainer [PERSON_NAME] Location Ad…" at bounding box center [542, 240] width 250 height 403
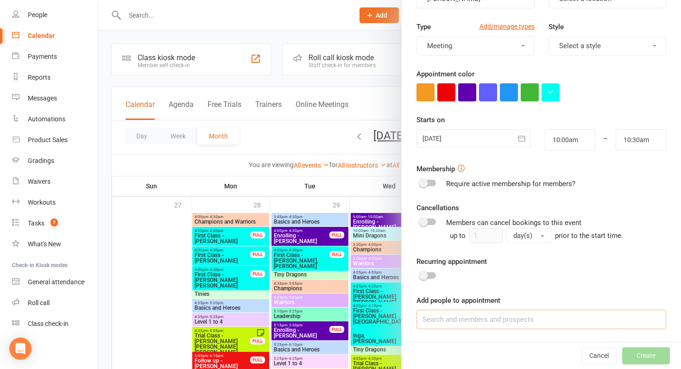
click at [494, 319] on input at bounding box center [542, 319] width 250 height 19
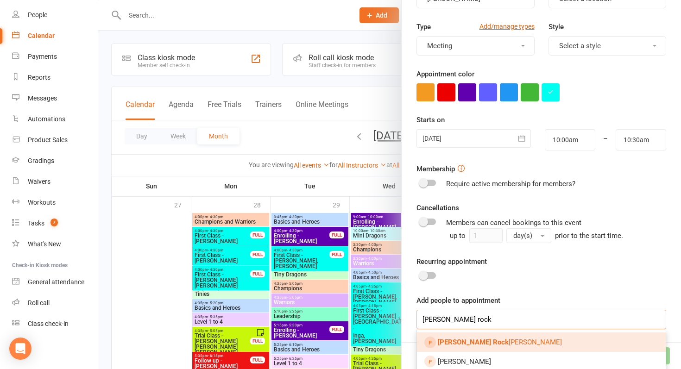
type input "[PERSON_NAME] rock"
click at [487, 334] on link "[PERSON_NAME] Rock [PERSON_NAME]" at bounding box center [541, 342] width 249 height 19
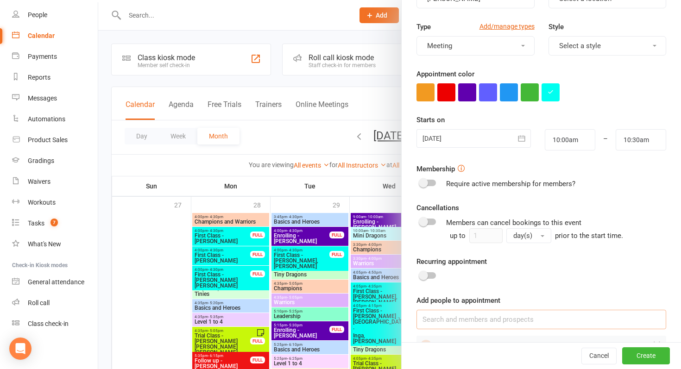
scroll to position [139, 0]
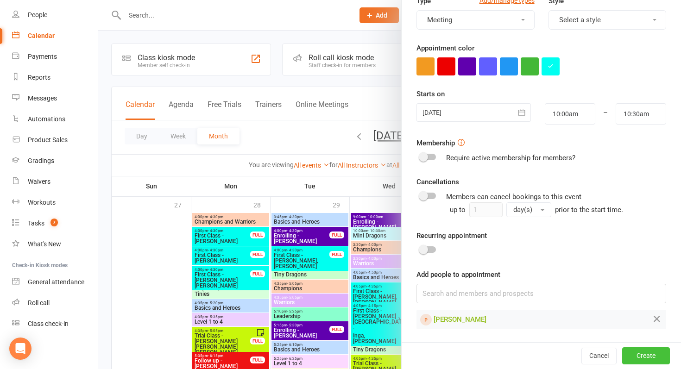
click at [639, 351] on button "Create" at bounding box center [646, 355] width 48 height 17
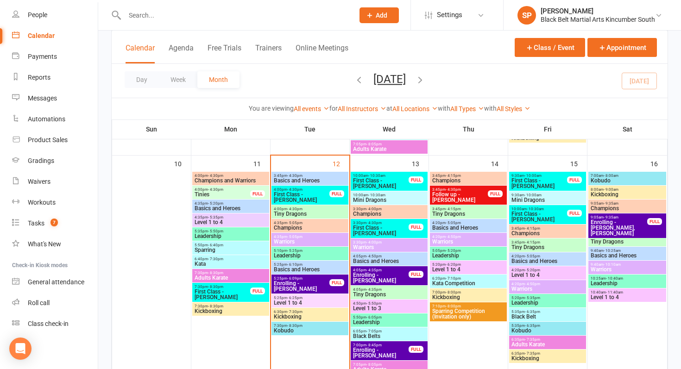
scroll to position [510, 0]
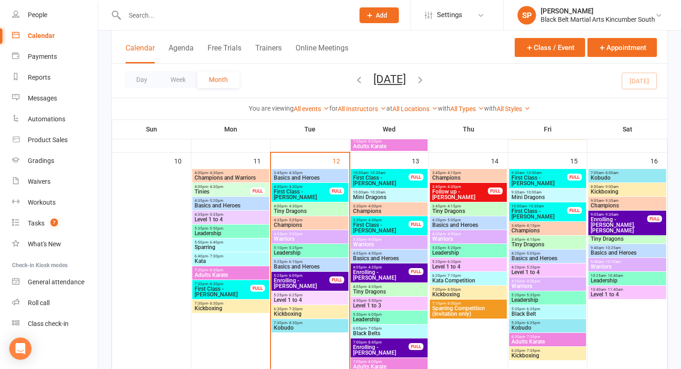
click at [526, 218] on span "First Class - [PERSON_NAME]" at bounding box center [539, 213] width 57 height 11
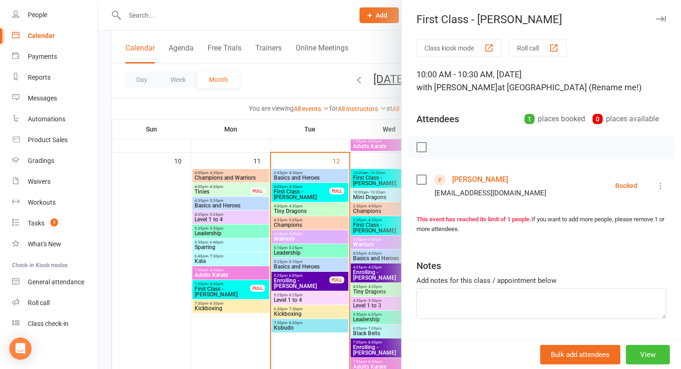
click at [649, 349] on button "View" at bounding box center [648, 354] width 44 height 19
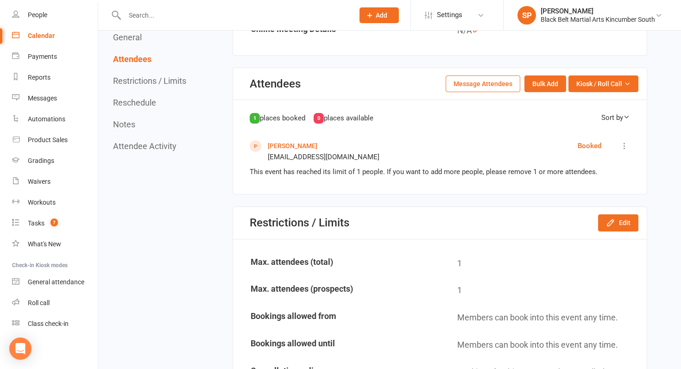
scroll to position [377, 0]
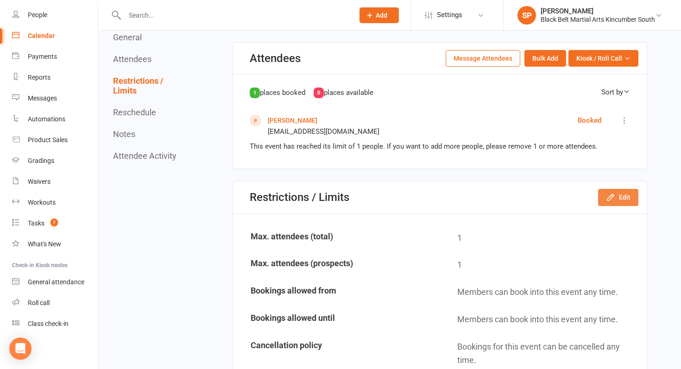
click at [601, 199] on button "Edit" at bounding box center [618, 197] width 40 height 17
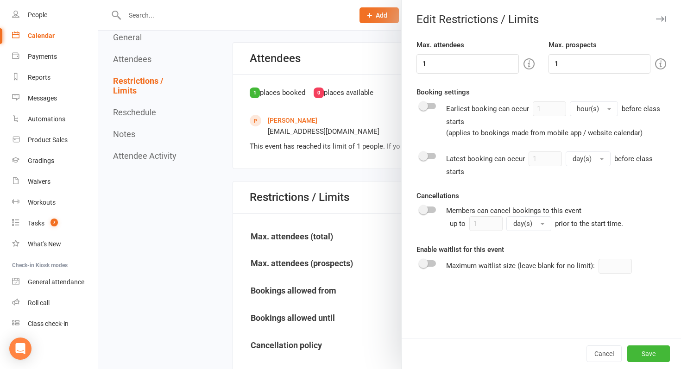
click at [362, 185] on div at bounding box center [389, 184] width 583 height 369
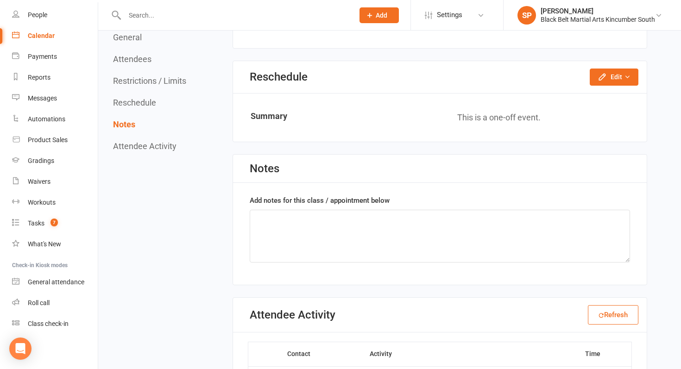
scroll to position [662, 0]
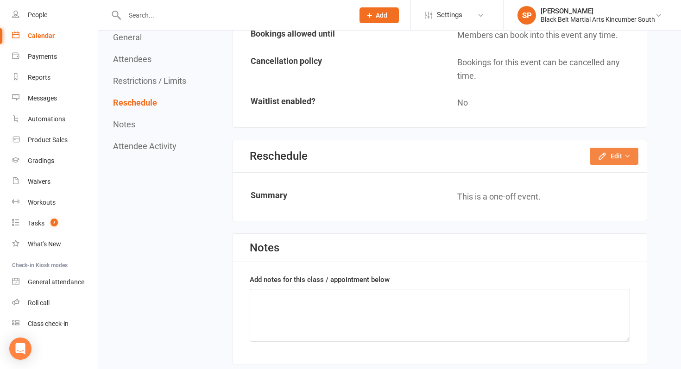
click at [606, 159] on icon "button" at bounding box center [602, 155] width 9 height 9
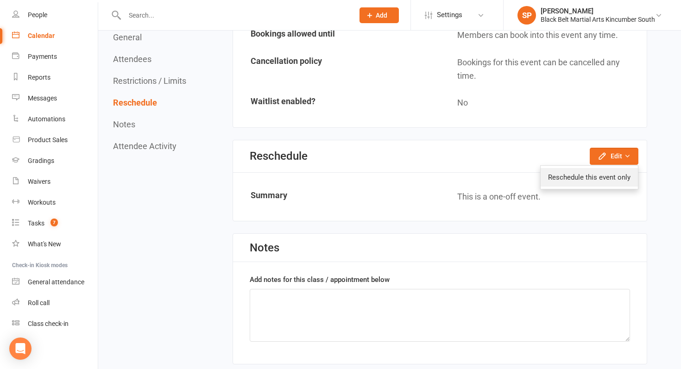
click at [604, 176] on link "Reschedule this event only" at bounding box center [589, 177] width 97 height 19
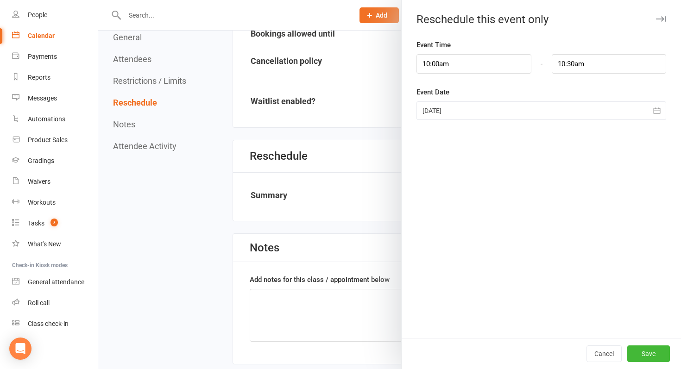
click at [505, 111] on div at bounding box center [542, 110] width 250 height 19
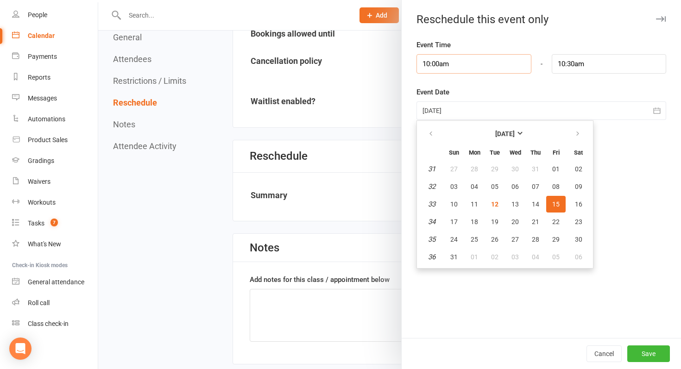
click at [436, 60] on input "10:00am" at bounding box center [474, 63] width 114 height 19
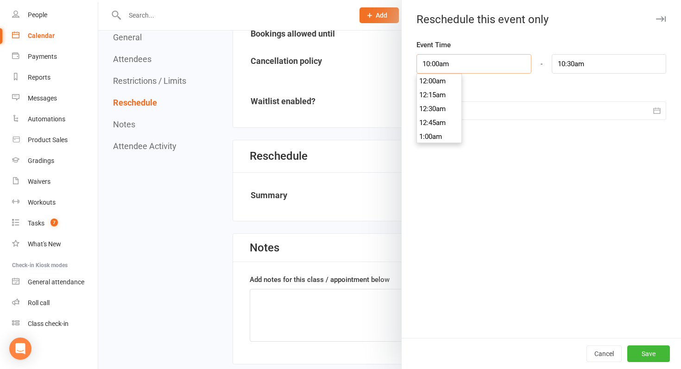
scroll to position [542, 0]
drag, startPoint x: 440, startPoint y: 63, endPoint x: 383, endPoint y: 63, distance: 56.5
click at [383, 0] on div "Reschedule this event only Event Time 10:00am 12:00am 12:15am 12:30am 12:45am 1…" at bounding box center [389, 0] width 583 height 0
type input "9am"
type input "9:30am"
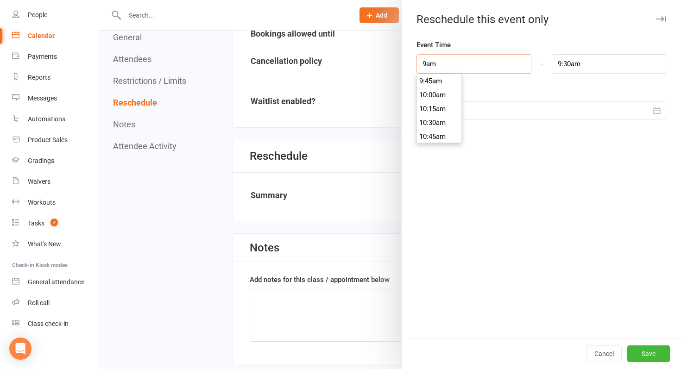
scroll to position [486, 0]
type input "9:3am"
type input "6:18pm"
type input "9:30am"
type input "10:01am"
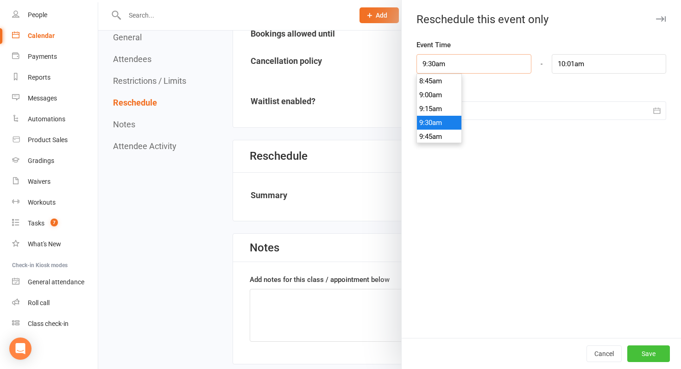
type input "9:30am"
click at [642, 350] on button "Save" at bounding box center [648, 354] width 43 height 17
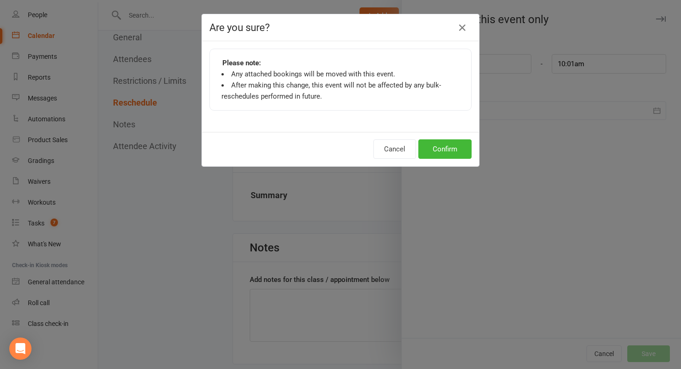
click at [465, 136] on div "Cancel Confirm" at bounding box center [340, 149] width 277 height 34
click at [461, 138] on div "Cancel Confirm" at bounding box center [340, 149] width 277 height 34
click at [462, 155] on button "Confirm" at bounding box center [444, 148] width 53 height 19
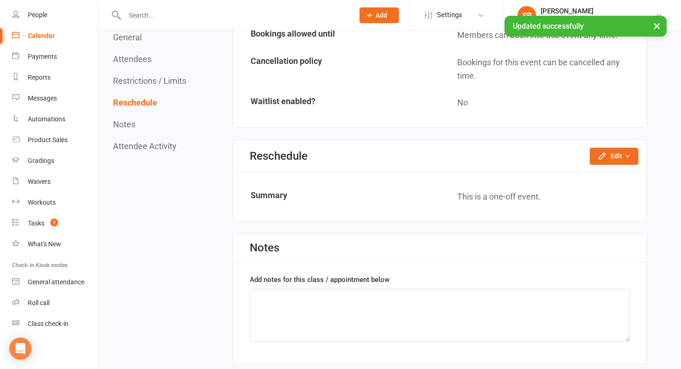
click at [53, 16] on div "× Updated successfully" at bounding box center [334, 16] width 669 height 0
click at [57, 16] on div "× Updated successfully" at bounding box center [334, 16] width 669 height 0
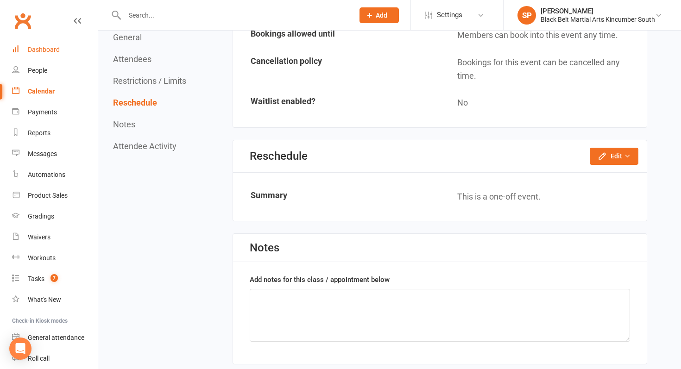
click at [50, 46] on div "Dashboard" at bounding box center [44, 49] width 32 height 7
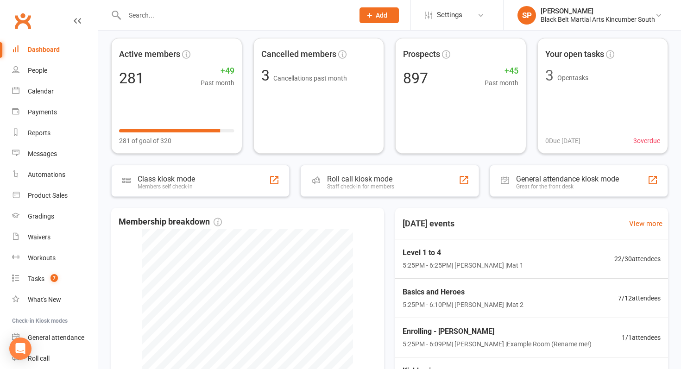
scroll to position [39, 0]
click at [39, 89] on div "Calendar" at bounding box center [41, 91] width 26 height 7
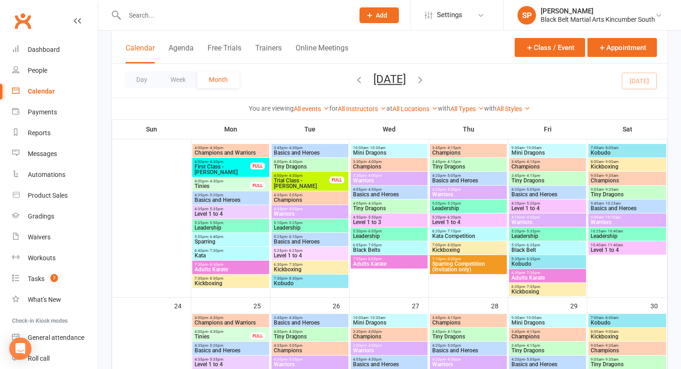
scroll to position [750, 0]
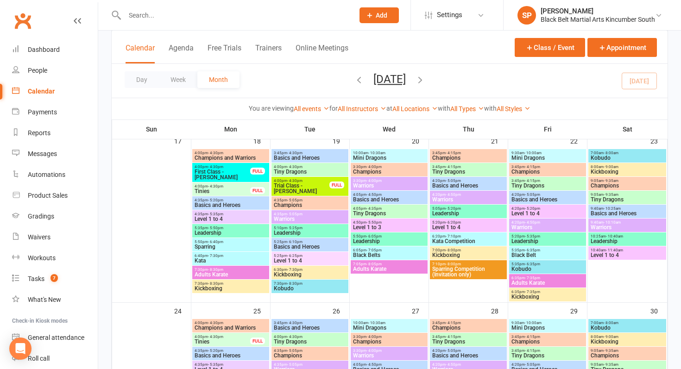
click at [290, 180] on span "- 4:30pm" at bounding box center [294, 181] width 15 height 4
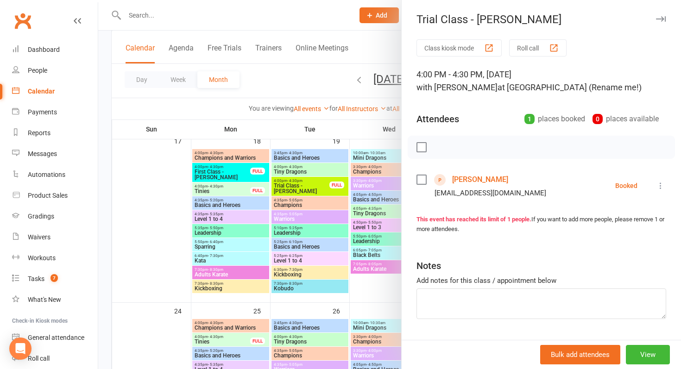
click at [290, 180] on div at bounding box center [389, 184] width 583 height 369
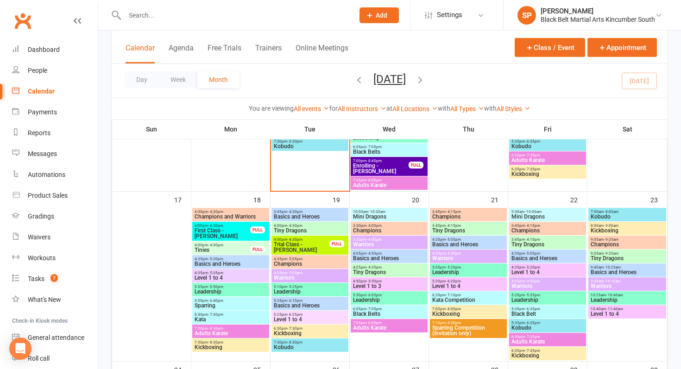
scroll to position [690, 0]
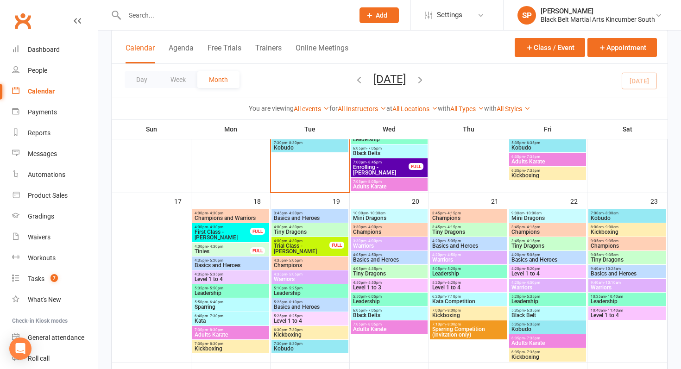
click at [228, 237] on span "First Class - [PERSON_NAME]" at bounding box center [222, 234] width 57 height 11
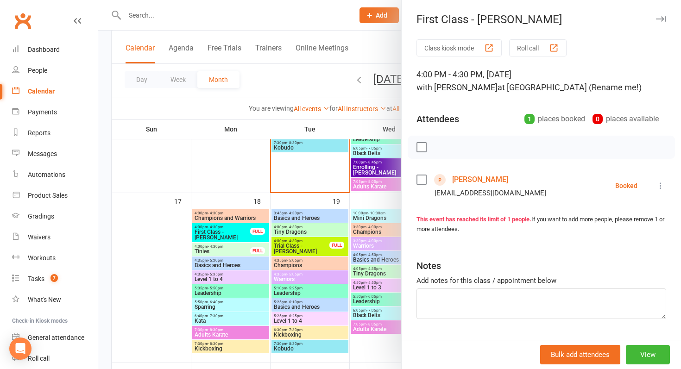
click at [228, 237] on div at bounding box center [389, 184] width 583 height 369
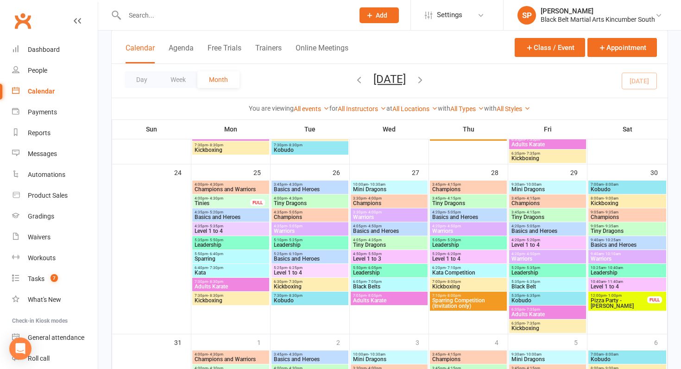
scroll to position [893, 0]
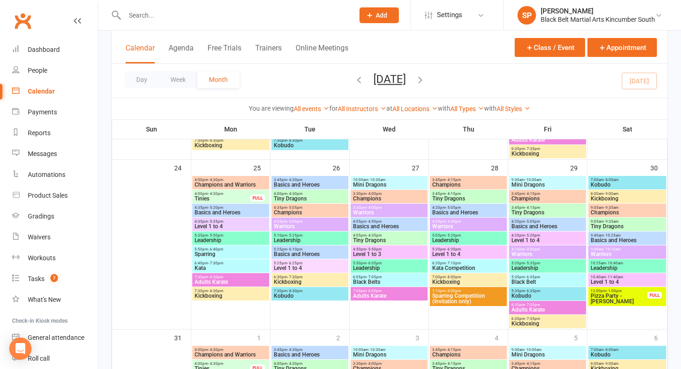
click at [233, 22] on div at bounding box center [229, 15] width 236 height 30
click at [242, 15] on input "text" at bounding box center [235, 15] width 226 height 13
type input "t"
click at [65, 43] on link "Dashboard" at bounding box center [55, 49] width 86 height 21
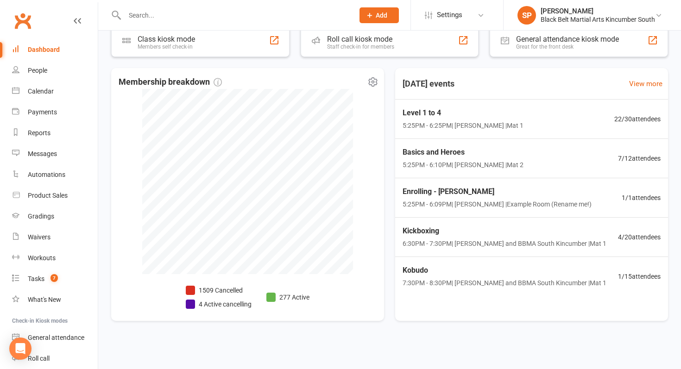
scroll to position [178, 0]
click at [59, 97] on link "Calendar" at bounding box center [55, 91] width 86 height 21
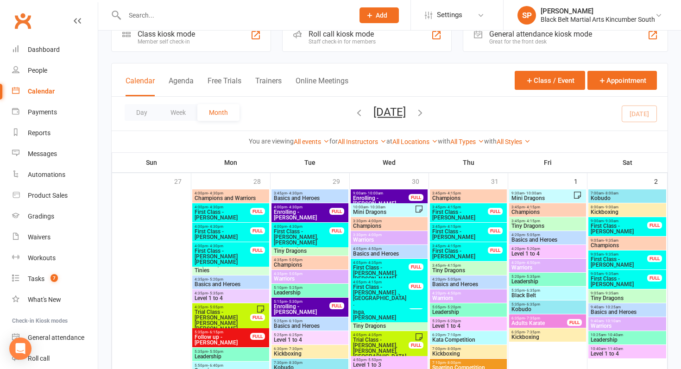
scroll to position [17, 0]
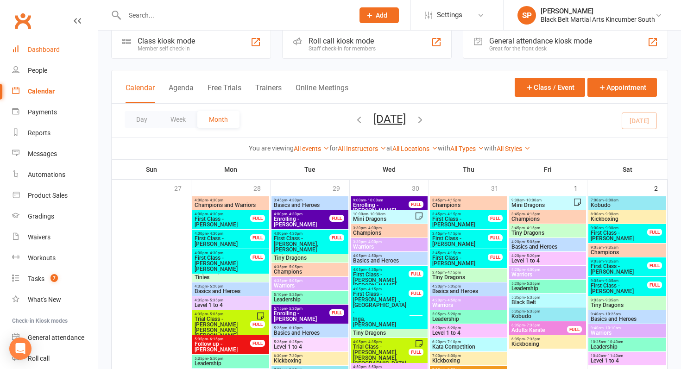
click at [39, 54] on link "Dashboard" at bounding box center [55, 49] width 86 height 21
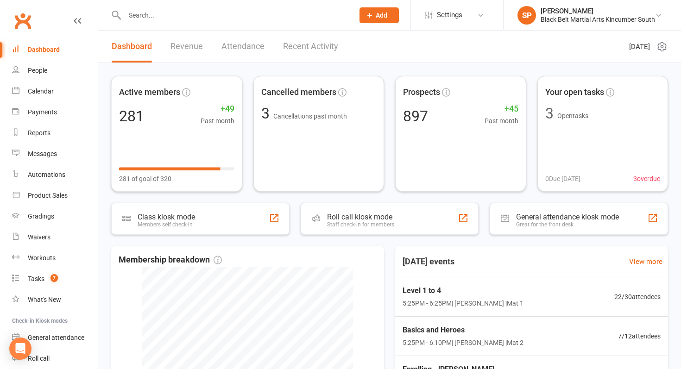
click at [239, 50] on link "Attendance" at bounding box center [242, 47] width 43 height 32
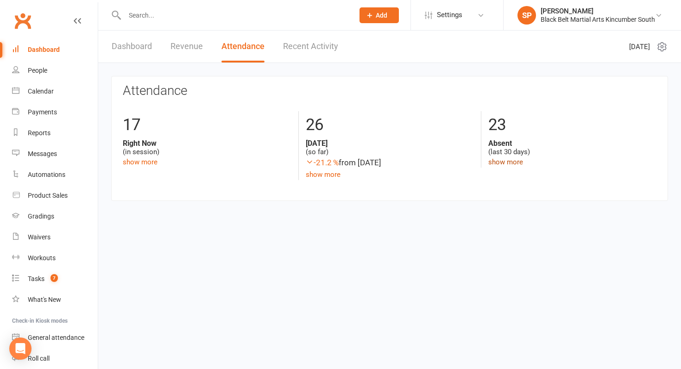
click at [508, 161] on link "show more" at bounding box center [505, 162] width 35 height 8
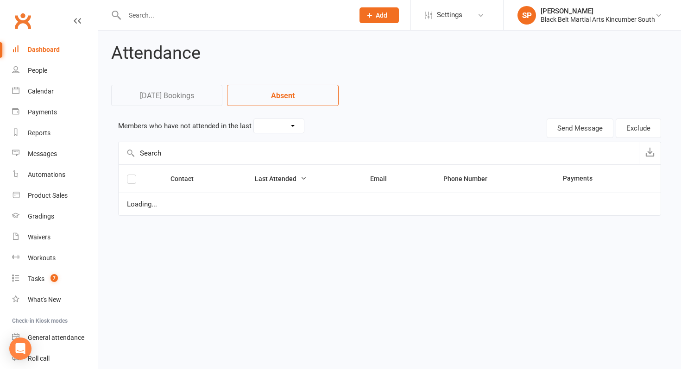
select select "30"
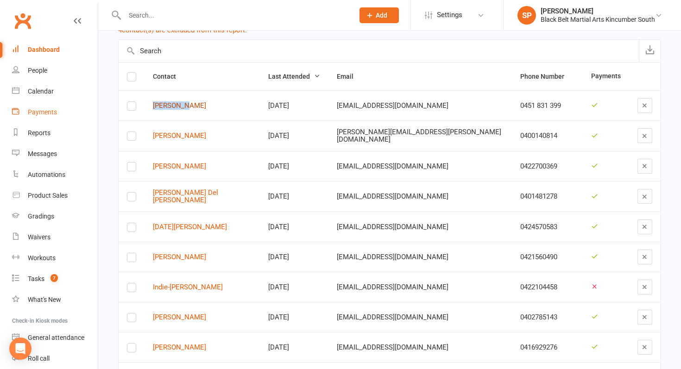
scroll to position [89, 0]
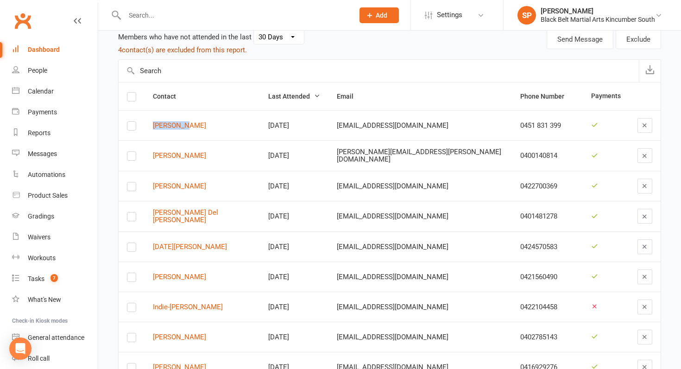
click at [201, 50] on button "4 contact(s) are excluded from this report." at bounding box center [182, 49] width 129 height 11
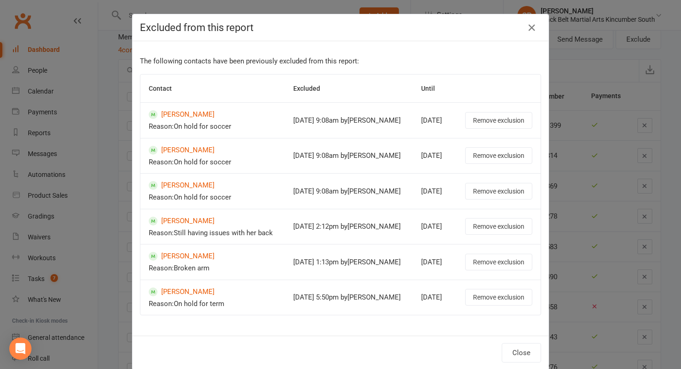
click at [109, 211] on div "Excluded from this report The following contacts have been previously excluded …" at bounding box center [340, 184] width 681 height 369
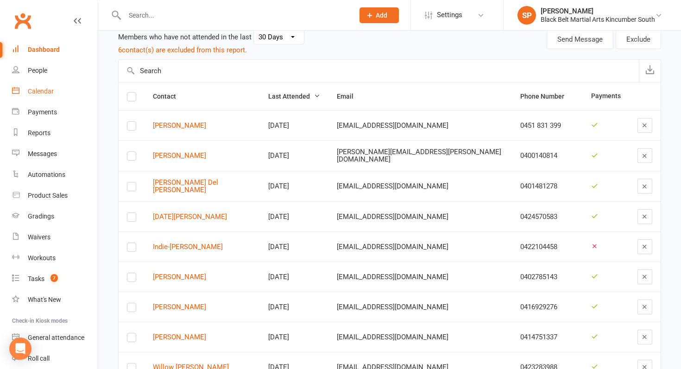
click at [52, 89] on div "Calendar" at bounding box center [41, 91] width 26 height 7
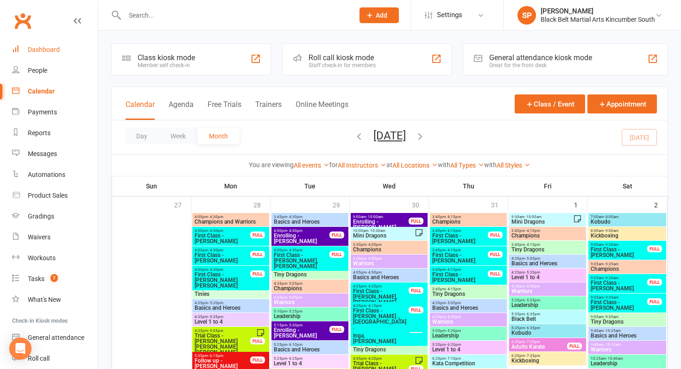
click at [43, 50] on div "Dashboard" at bounding box center [44, 49] width 32 height 7
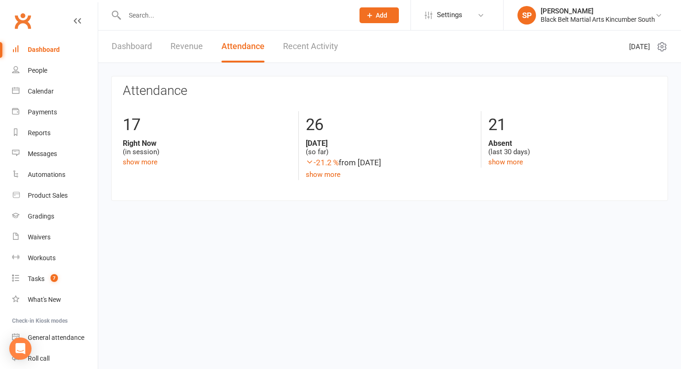
click at [143, 47] on link "Dashboard" at bounding box center [132, 47] width 40 height 32
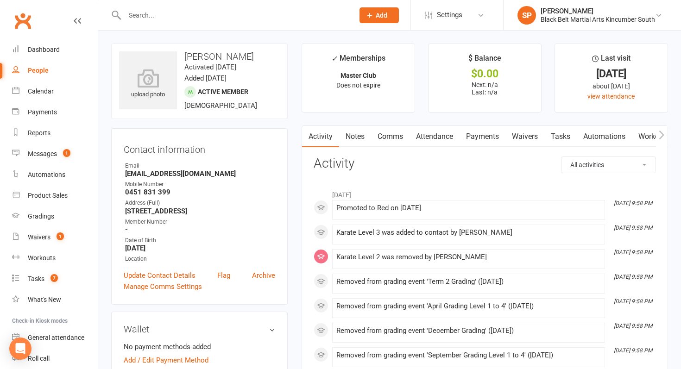
click at [492, 137] on link "Payments" at bounding box center [483, 136] width 46 height 21
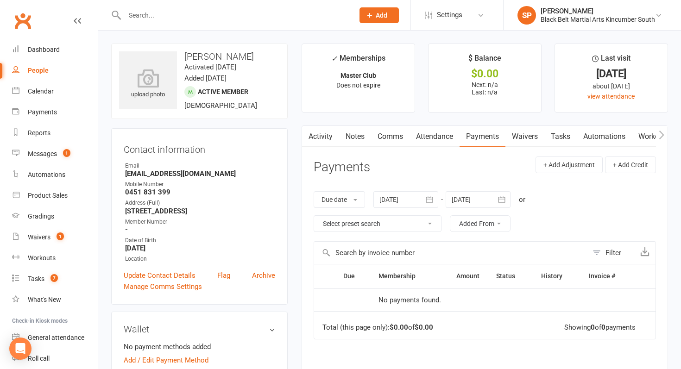
click at [364, 138] on link "Notes" at bounding box center [355, 136] width 32 height 21
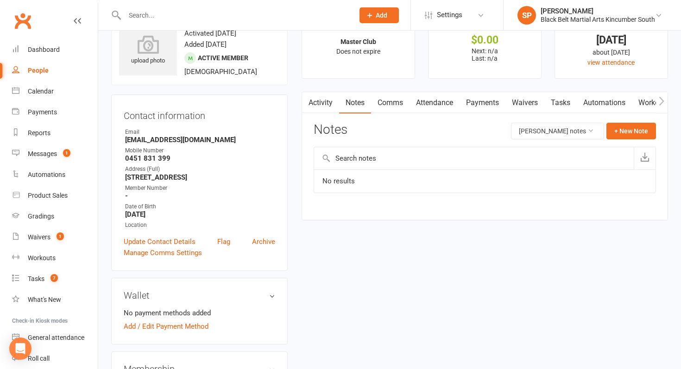
scroll to position [35, 0]
click at [636, 124] on button "+ New Note" at bounding box center [631, 130] width 50 height 17
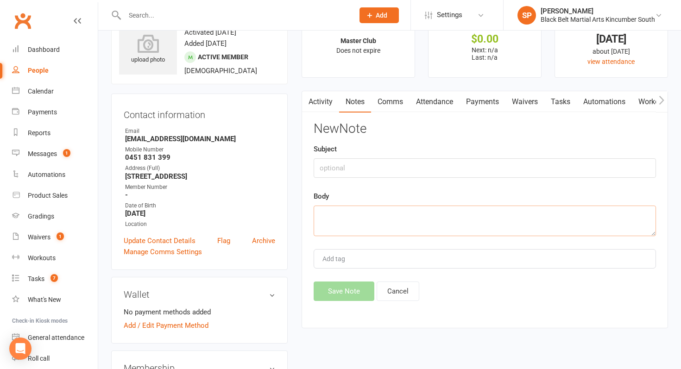
click at [464, 207] on textarea at bounding box center [485, 221] width 342 height 31
type textarea "30 days LM"
click at [348, 287] on button "Save Note" at bounding box center [344, 291] width 61 height 19
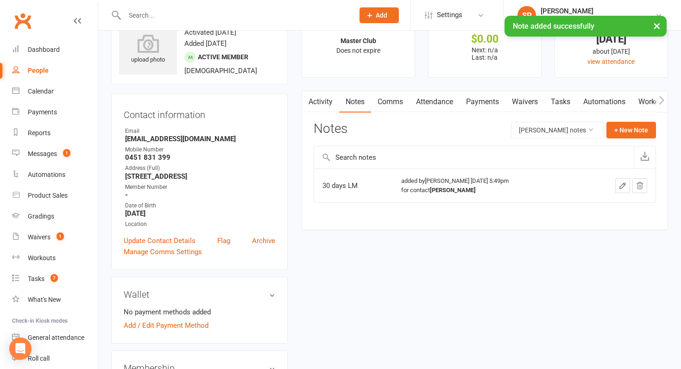
scroll to position [0, 0]
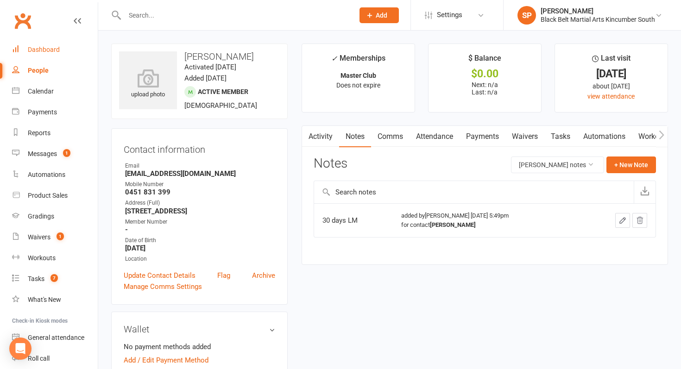
click at [48, 50] on div "Dashboard" at bounding box center [44, 49] width 32 height 7
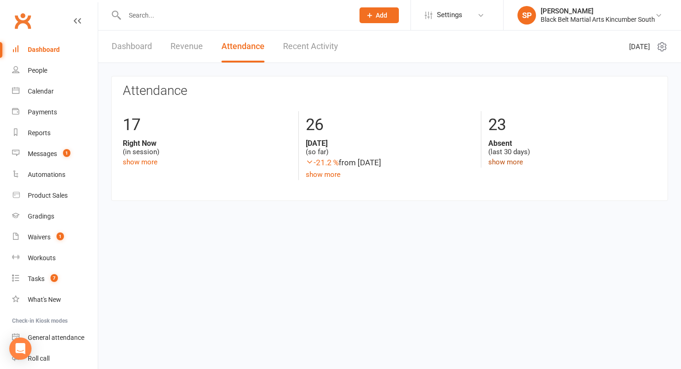
click at [514, 159] on link "show more" at bounding box center [505, 162] width 35 height 8
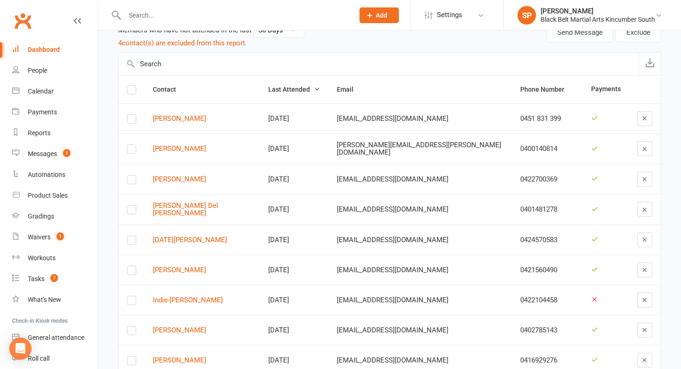
scroll to position [97, 0]
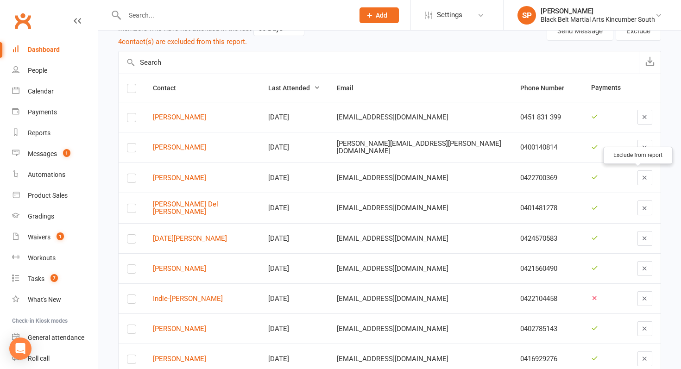
click at [641, 180] on icon "button" at bounding box center [644, 177] width 7 height 7
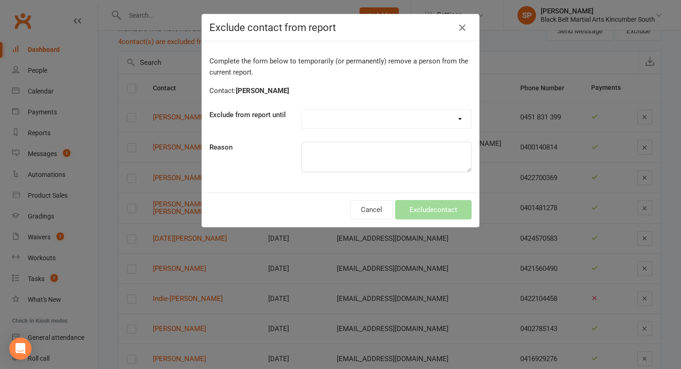
click at [350, 123] on select "Forever One day One week 30 days 90 days Custom" at bounding box center [386, 119] width 169 height 19
select select "custom"
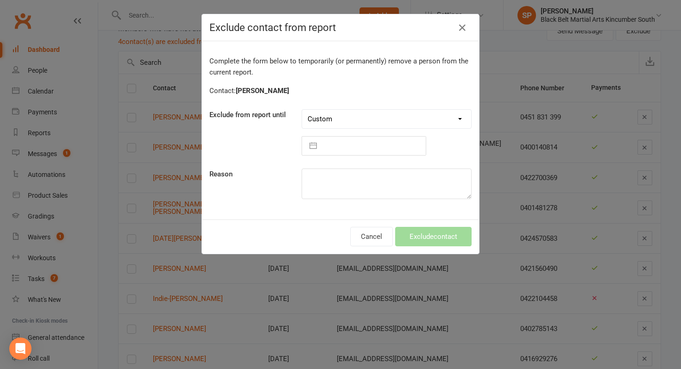
select select "6"
select select "2025"
select select "7"
select select "2025"
select select "8"
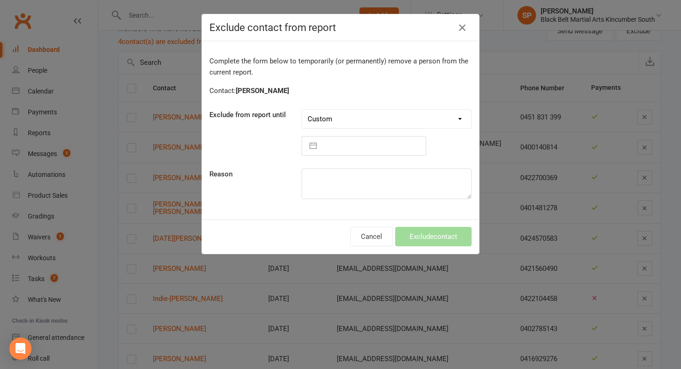
select select "2025"
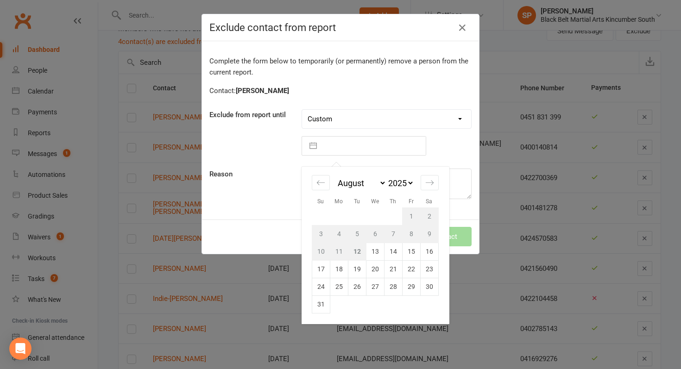
click at [347, 148] on input "text" at bounding box center [374, 146] width 104 height 19
click at [435, 183] on div "Move forward to switch to the next month." at bounding box center [430, 182] width 18 height 15
select select "9"
select select "2025"
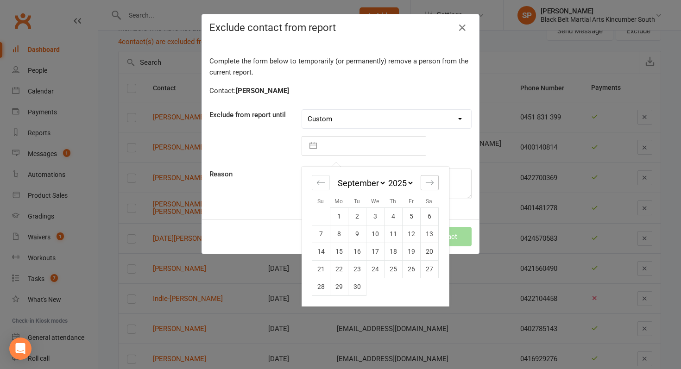
click at [428, 186] on icon "Move forward to switch to the next month." at bounding box center [429, 182] width 9 height 9
select select "10"
select select "2025"
click at [344, 237] on td "6" at bounding box center [339, 234] width 18 height 18
type input "06 Oct 2025"
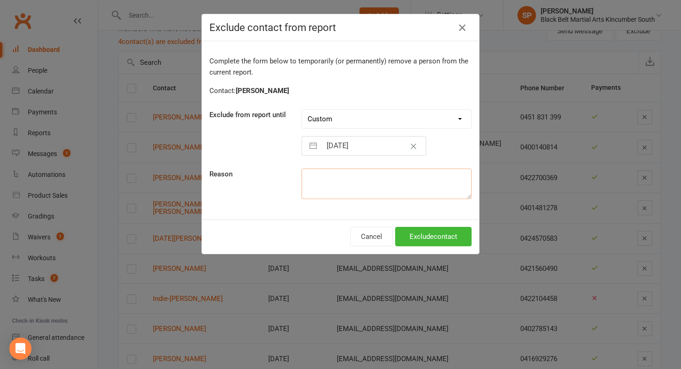
click at [362, 188] on textarea at bounding box center [387, 184] width 170 height 31
type textarea "h"
type textarea "H"
type textarea "I"
type textarea "On hold for term"
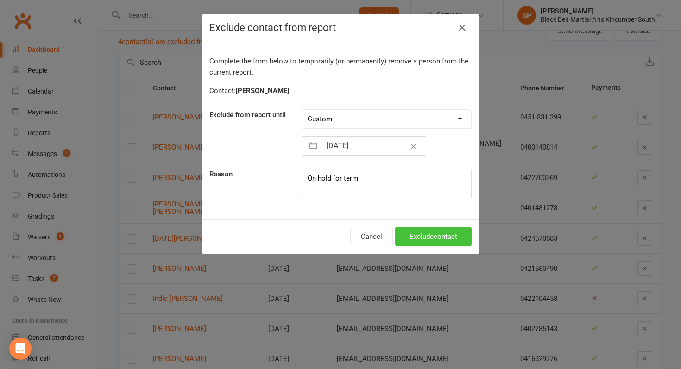
click at [453, 237] on button "Exclude contact" at bounding box center [433, 236] width 76 height 19
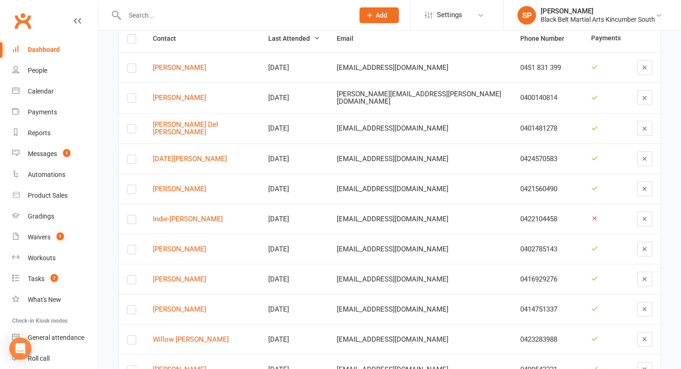
scroll to position [155, 0]
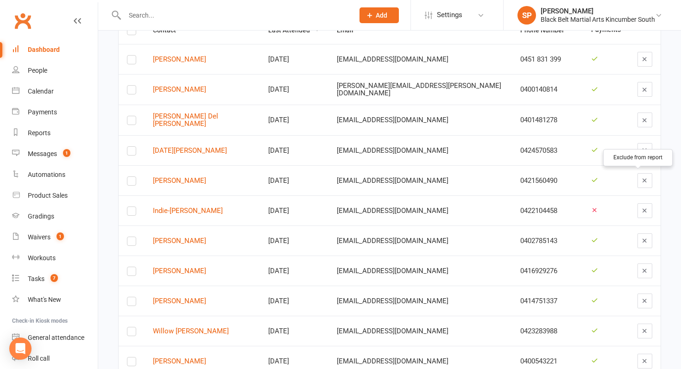
click at [641, 178] on icon "button" at bounding box center [644, 180] width 7 height 7
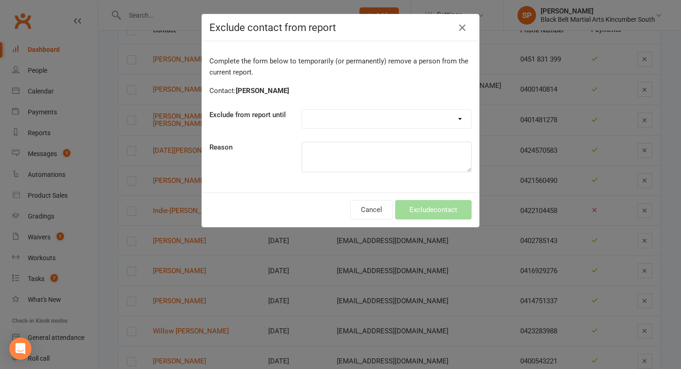
click at [373, 113] on select "Forever One day One week 30 days 90 days Custom" at bounding box center [386, 119] width 169 height 19
select select "30_days"
click at [370, 161] on textarea at bounding box center [387, 157] width 170 height 31
type textarea "Broken arm"
click at [413, 214] on button "Exclude contact" at bounding box center [433, 209] width 76 height 19
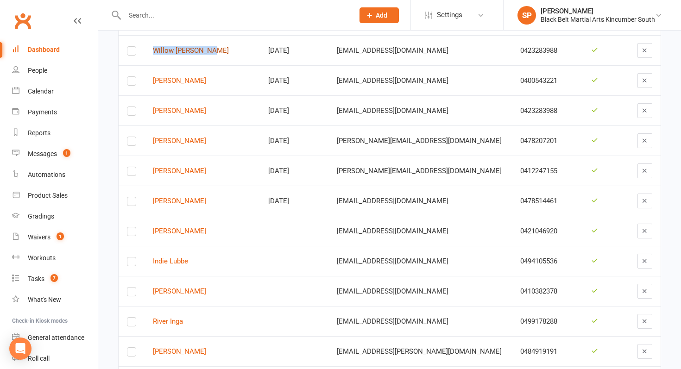
scroll to position [411, 0]
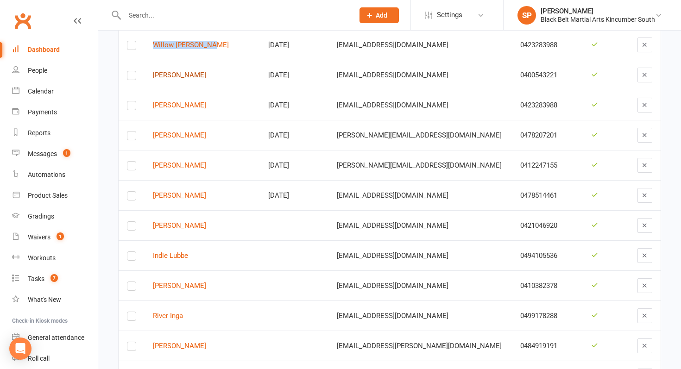
click at [177, 72] on link "[PERSON_NAME]" at bounding box center [202, 75] width 99 height 8
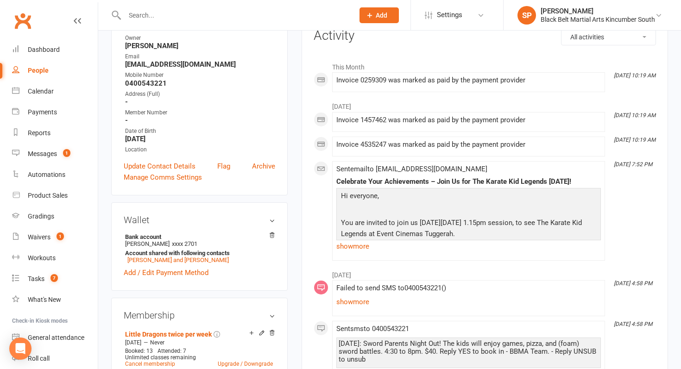
scroll to position [129, 0]
click at [360, 246] on link "show more" at bounding box center [468, 245] width 265 height 13
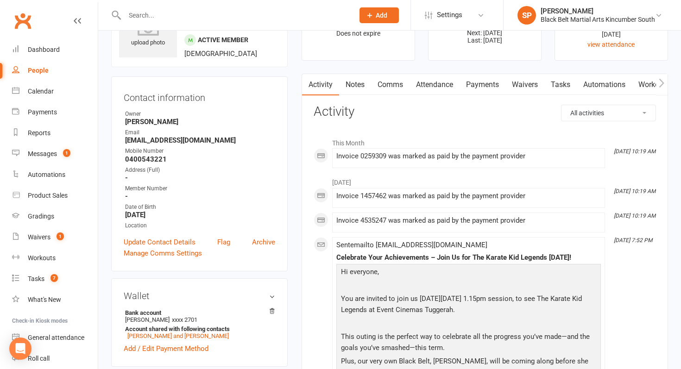
scroll to position [0, 0]
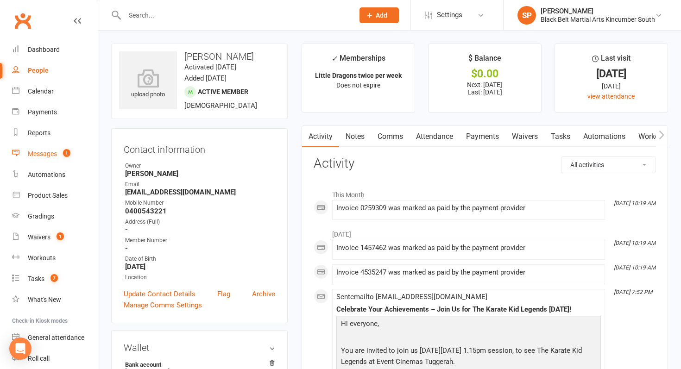
click at [74, 158] on link "Messages 1" at bounding box center [55, 154] width 86 height 21
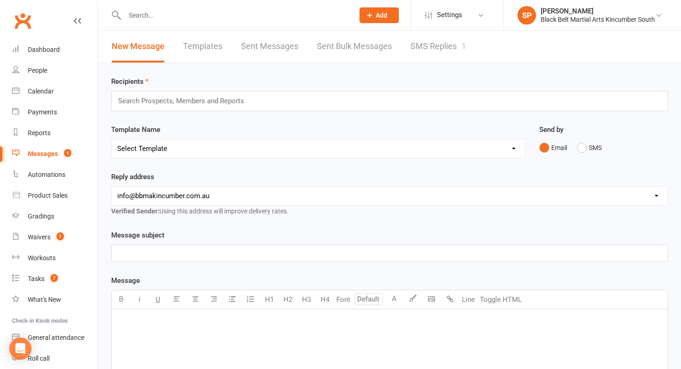
click at [451, 50] on link "SMS Replies 1" at bounding box center [438, 47] width 56 height 32
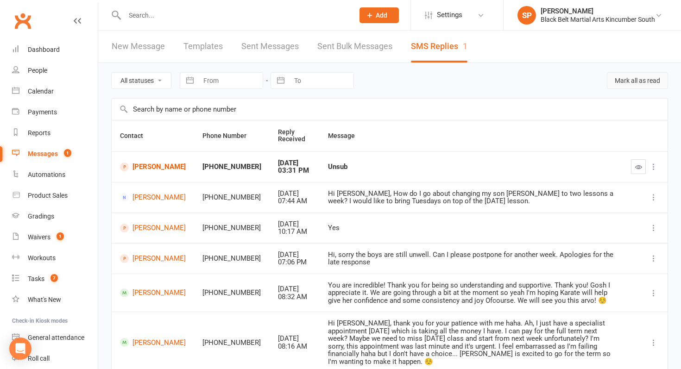
click at [632, 82] on button "Mark all as read" at bounding box center [637, 80] width 61 height 17
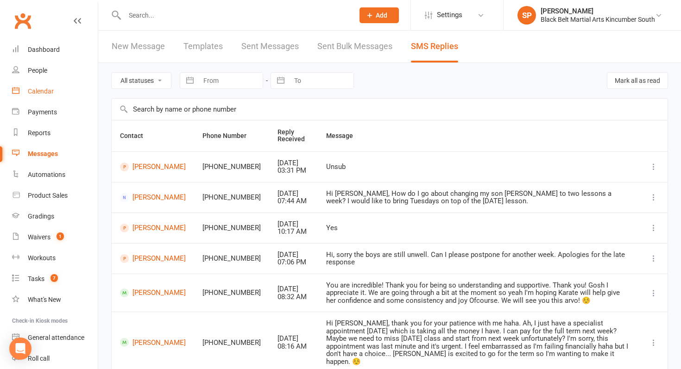
click at [49, 88] on div "Calendar" at bounding box center [41, 91] width 26 height 7
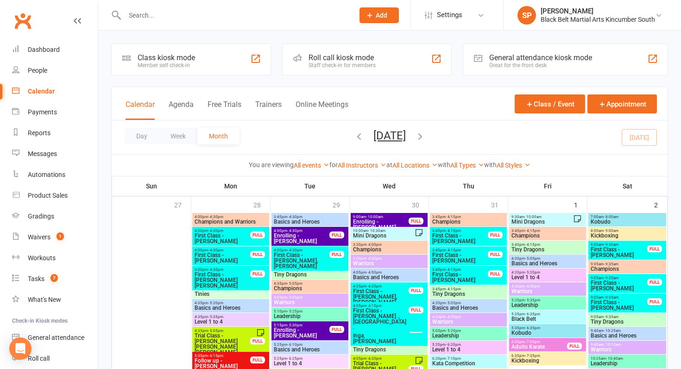
click at [163, 7] on div at bounding box center [229, 15] width 236 height 30
click at [164, 14] on input "text" at bounding box center [235, 15] width 226 height 13
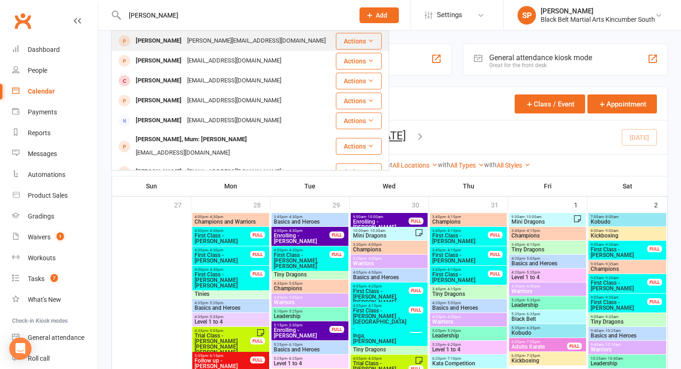
type input "grace tyson"
click at [164, 43] on div "Grace Tyson" at bounding box center [158, 40] width 51 height 13
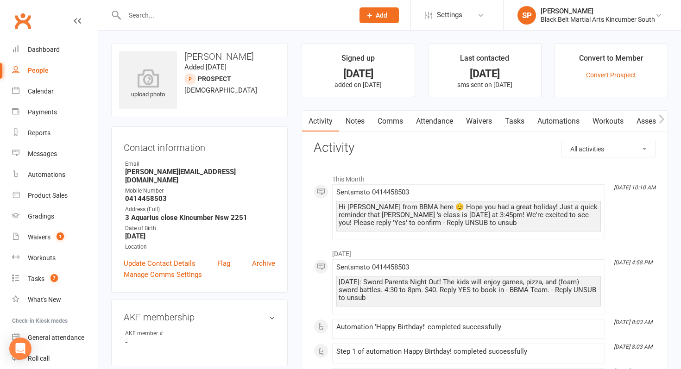
click at [488, 123] on link "Waivers" at bounding box center [479, 121] width 39 height 21
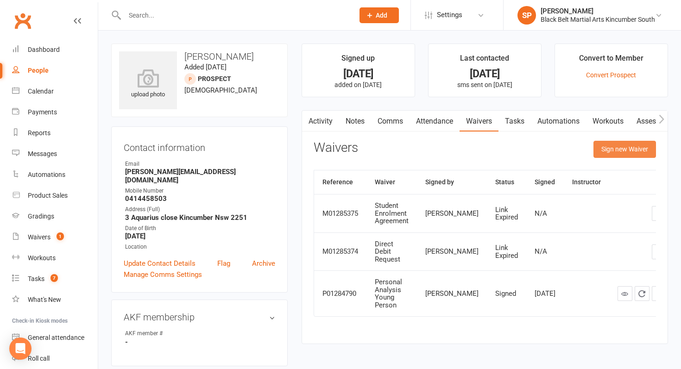
click at [628, 144] on button "Sign new Waiver" at bounding box center [624, 149] width 63 height 17
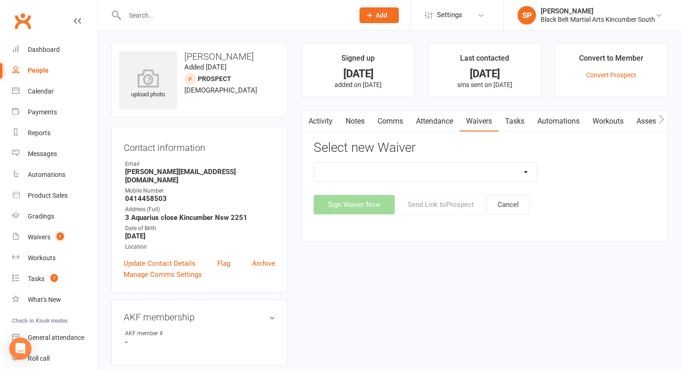
click at [453, 165] on select "Direct Debit Request Festival Enrolment Festival Trial Class Holiday Camp Waive…" at bounding box center [425, 172] width 223 height 19
click at [445, 172] on select "Direct Debit Request Festival Enrolment Festival Trial Class Holiday Camp Waive…" at bounding box center [425, 172] width 223 height 19
select select "11213"
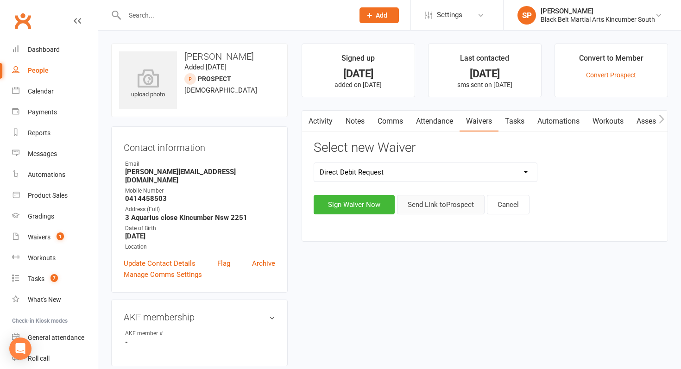
click at [435, 209] on button "Send Link to Prospect" at bounding box center [441, 204] width 88 height 19
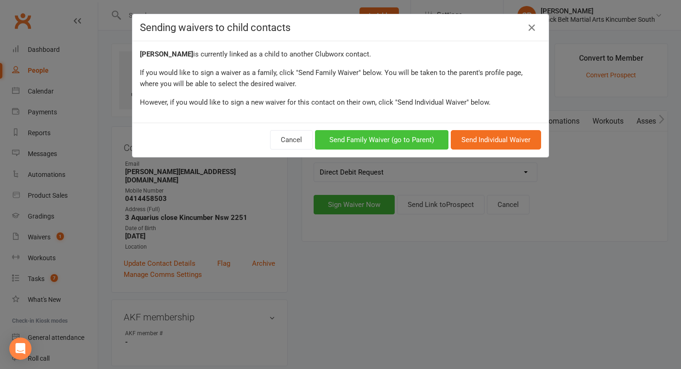
click at [395, 136] on button "Send Family Waiver (go to Parent)" at bounding box center [381, 139] width 133 height 19
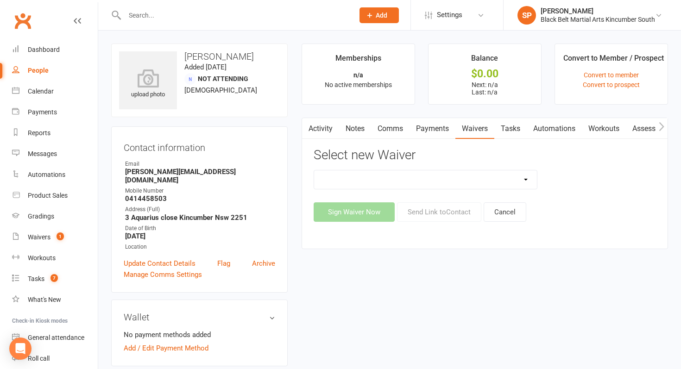
click at [399, 177] on select "Direct Debit Request Festival Enrolment Festival Trial Class Holiday Camp Waive…" at bounding box center [425, 179] width 223 height 19
select select "11213"
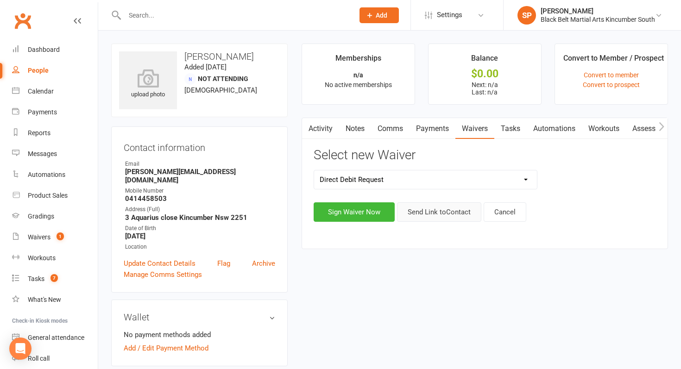
click at [413, 209] on button "Send Link to Contact" at bounding box center [439, 211] width 84 height 19
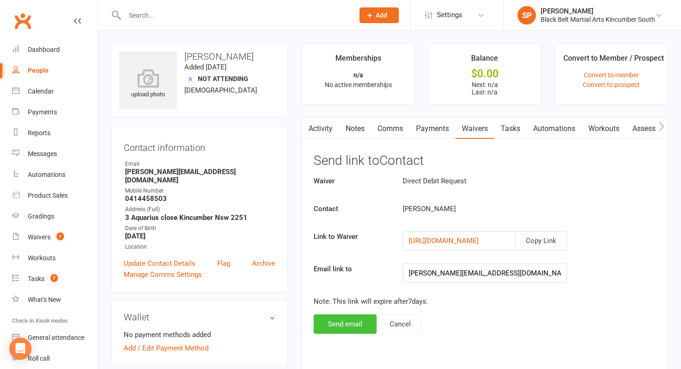
click at [362, 318] on button "Send email" at bounding box center [345, 324] width 63 height 19
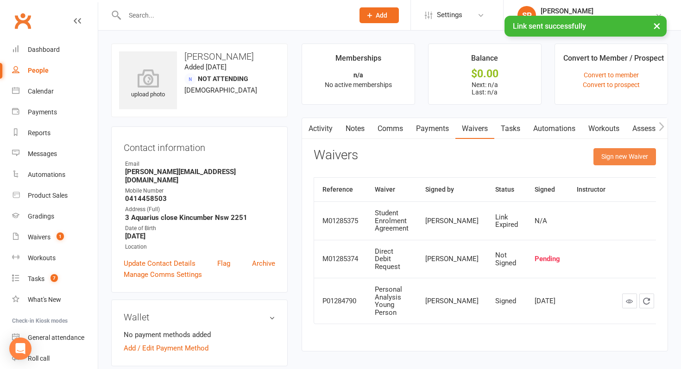
click at [610, 150] on button "Sign new Waiver" at bounding box center [624, 156] width 63 height 17
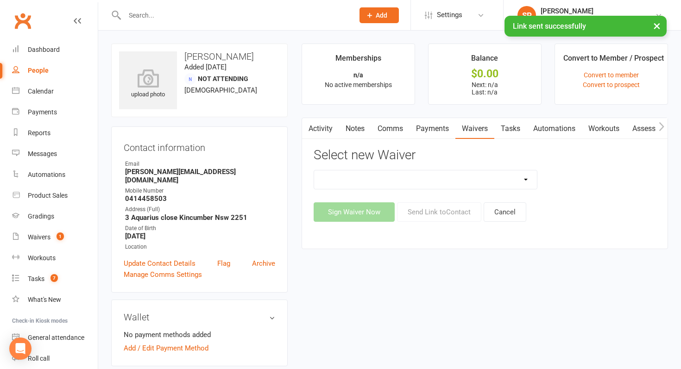
click at [406, 181] on select "Direct Debit Request Festival Enrolment Festival Trial Class Holiday Camp Waive…" at bounding box center [425, 179] width 223 height 19
select select "5212"
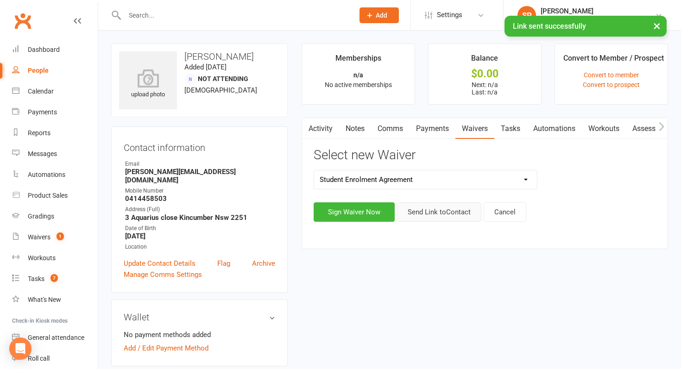
click at [432, 203] on button "Send Link to Contact" at bounding box center [439, 211] width 84 height 19
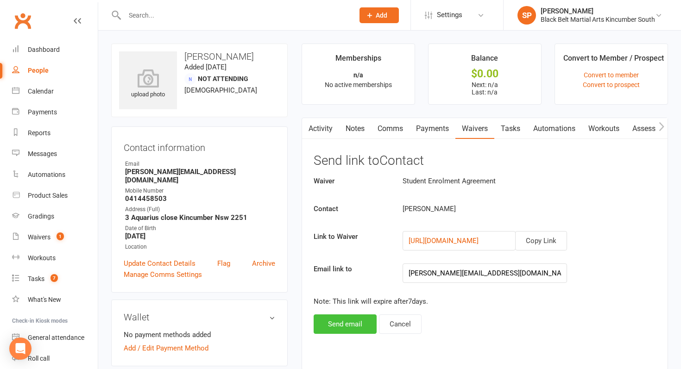
click at [349, 322] on button "Send email" at bounding box center [345, 324] width 63 height 19
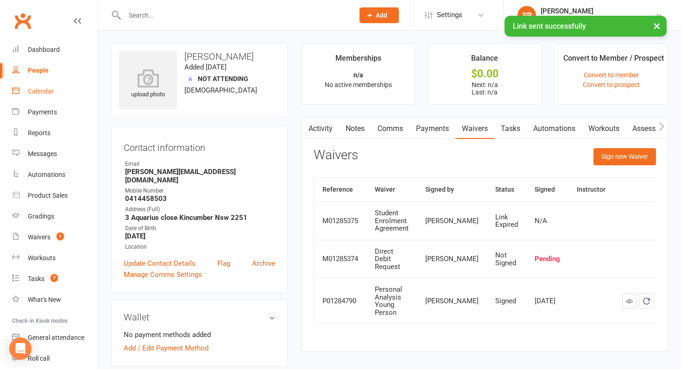
click at [56, 83] on link "Calendar" at bounding box center [55, 91] width 86 height 21
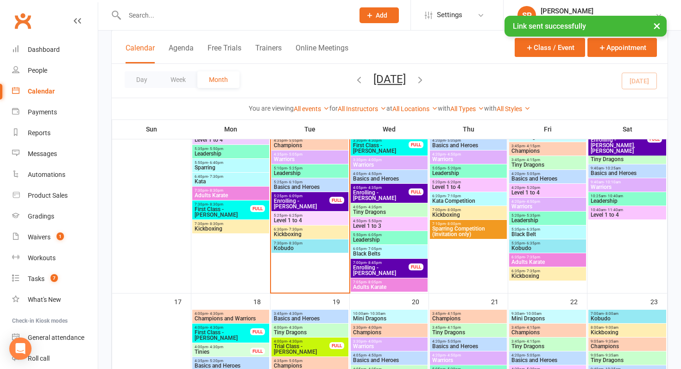
scroll to position [587, 0]
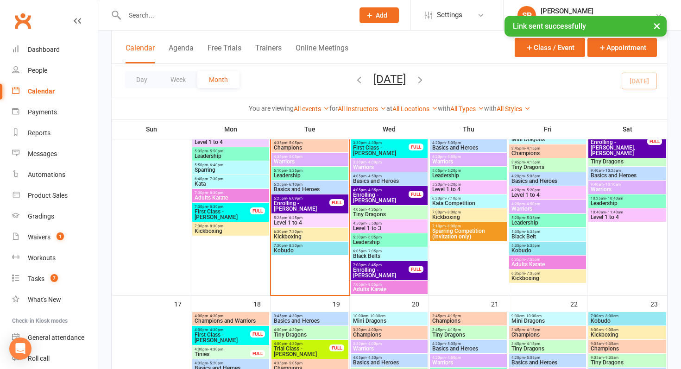
click at [302, 202] on span "Enrolling - [PERSON_NAME]" at bounding box center [301, 206] width 57 height 11
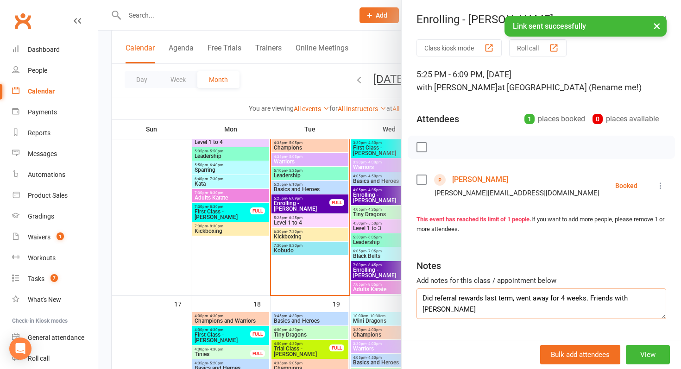
click at [486, 312] on textarea "Did referral rewards last term, went away for 4 weeks. Friends with Bella Howel…" at bounding box center [542, 304] width 250 height 31
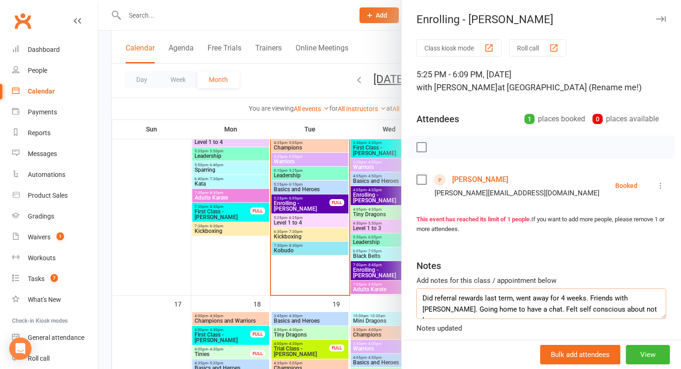
scroll to position [6, 0]
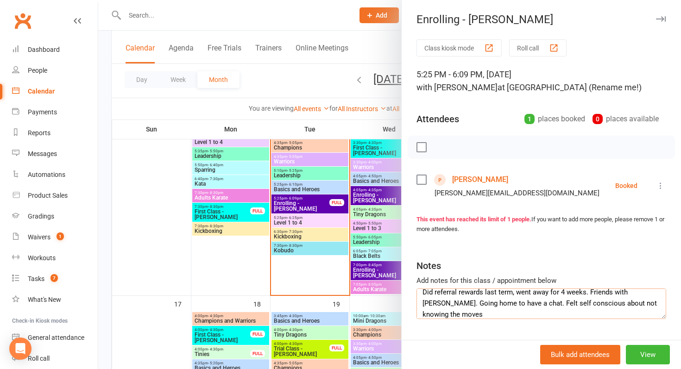
type textarea "Did referral rewards last term, went away for 4 weeks. Friends with Bella Howel…"
click at [114, 173] on div at bounding box center [389, 184] width 583 height 369
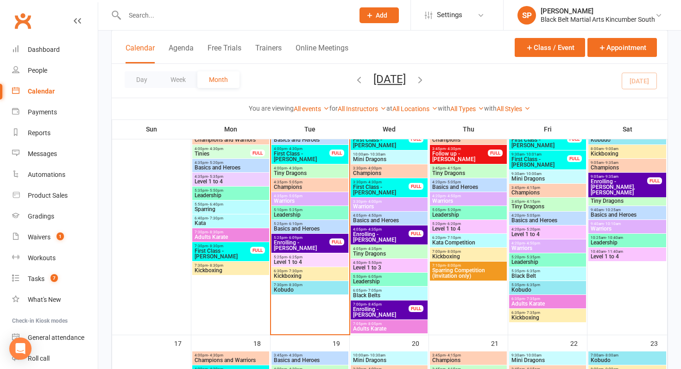
scroll to position [535, 0]
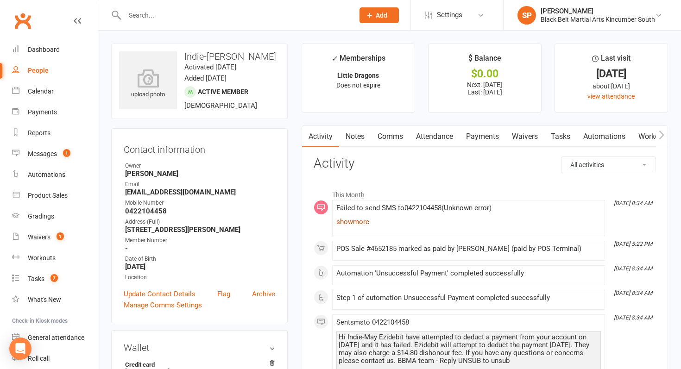
click at [364, 222] on link "show more" at bounding box center [468, 221] width 265 height 13
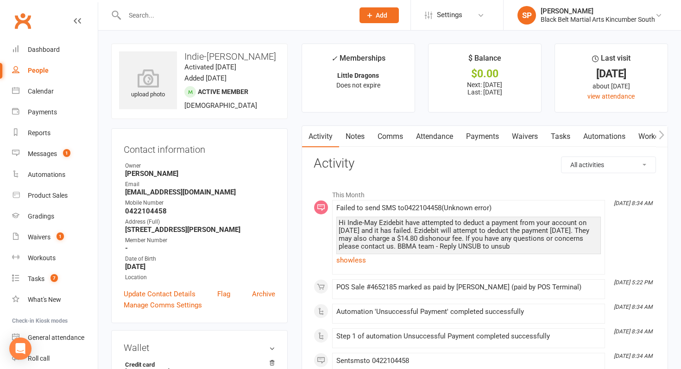
click at [384, 138] on link "Comms" at bounding box center [390, 136] width 38 height 21
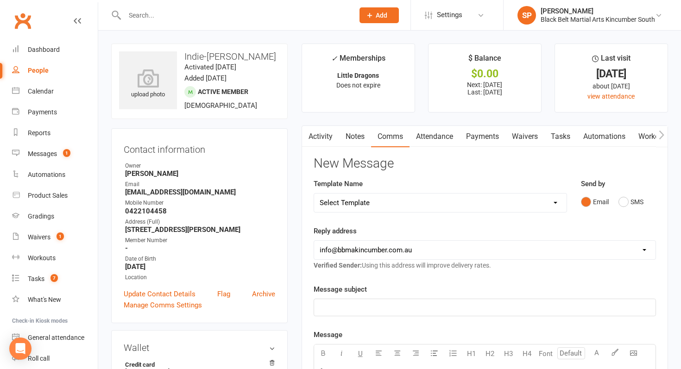
click at [360, 137] on link "Notes" at bounding box center [355, 136] width 32 height 21
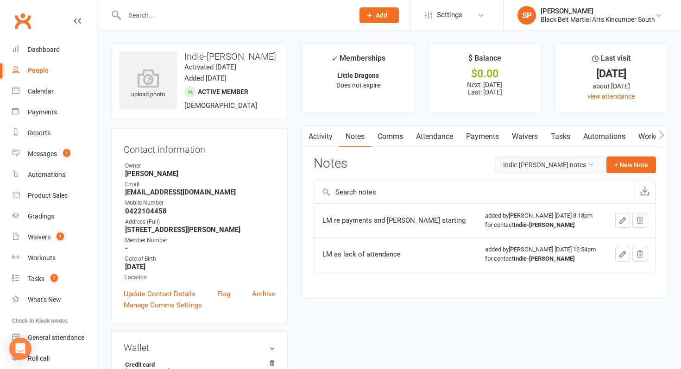
click at [583, 161] on button "Indie-May McMillan's notes" at bounding box center [549, 165] width 109 height 17
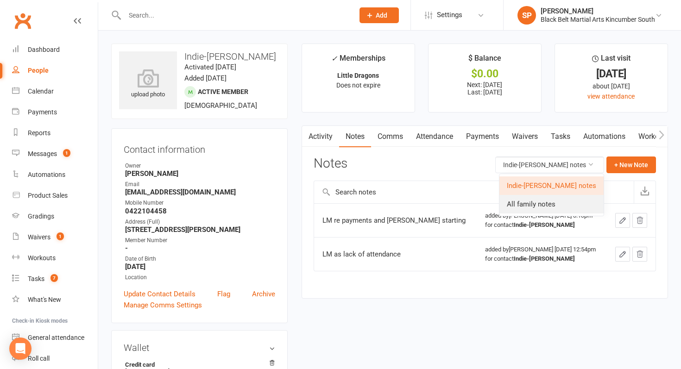
click at [572, 198] on link "All family notes" at bounding box center [551, 204] width 104 height 19
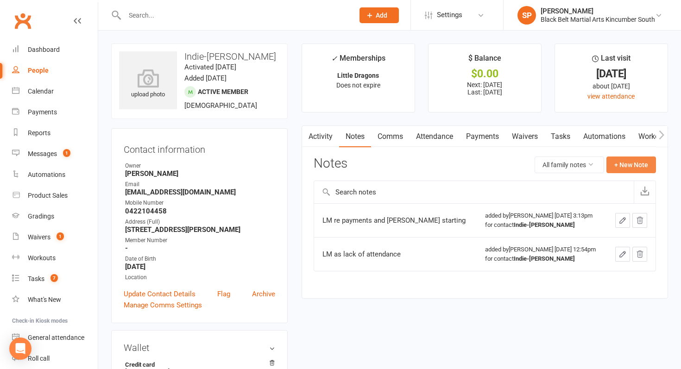
click at [624, 169] on button "+ New Note" at bounding box center [631, 165] width 50 height 17
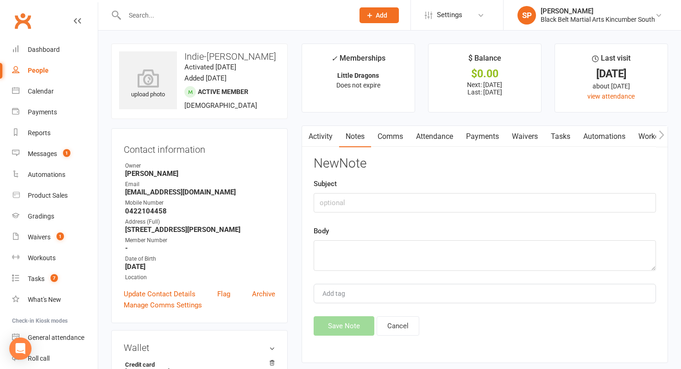
click at [459, 276] on div "New Note Subject Body Add tag Save Note Cancel" at bounding box center [485, 246] width 342 height 179
click at [461, 264] on textarea at bounding box center [485, 255] width 342 height 31
type textarea "LM 30 days"
click at [322, 330] on button "Save Note" at bounding box center [344, 325] width 61 height 19
